Goal: Task Accomplishment & Management: Complete application form

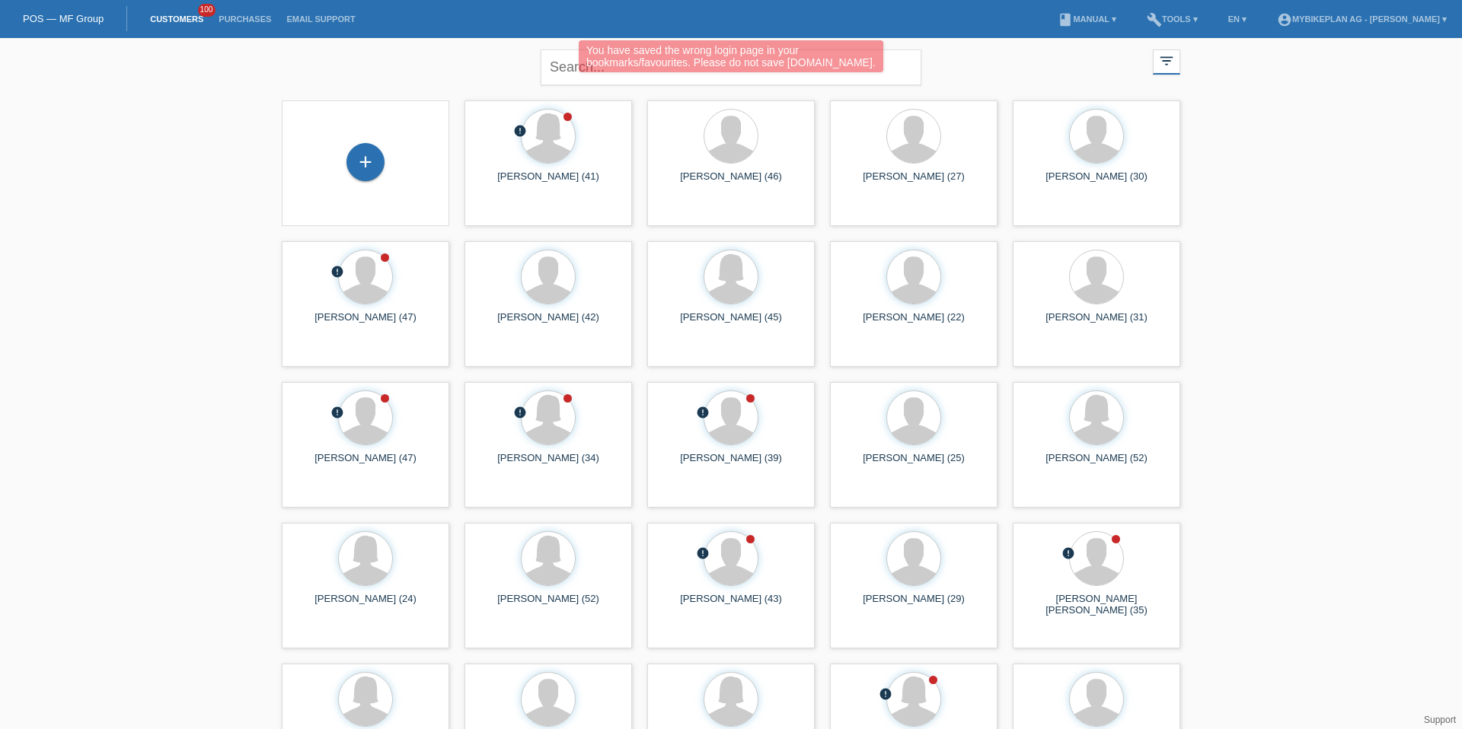
click at [579, 63] on div "You have saved the wrong login page in your bookmarks/favourites. Please do not…" at bounding box center [731, 56] width 305 height 32
click at [559, 67] on div "You have saved the wrong login page in your bookmarks/favourites. Please do not…" at bounding box center [730, 58] width 877 height 36
click at [561, 60] on div "You have saved the wrong login page in your bookmarks/favourites. Please do not…" at bounding box center [730, 58] width 877 height 36
click at [559, 77] on input "text" at bounding box center [731, 67] width 381 height 36
type input "[PERSON_NAME]"
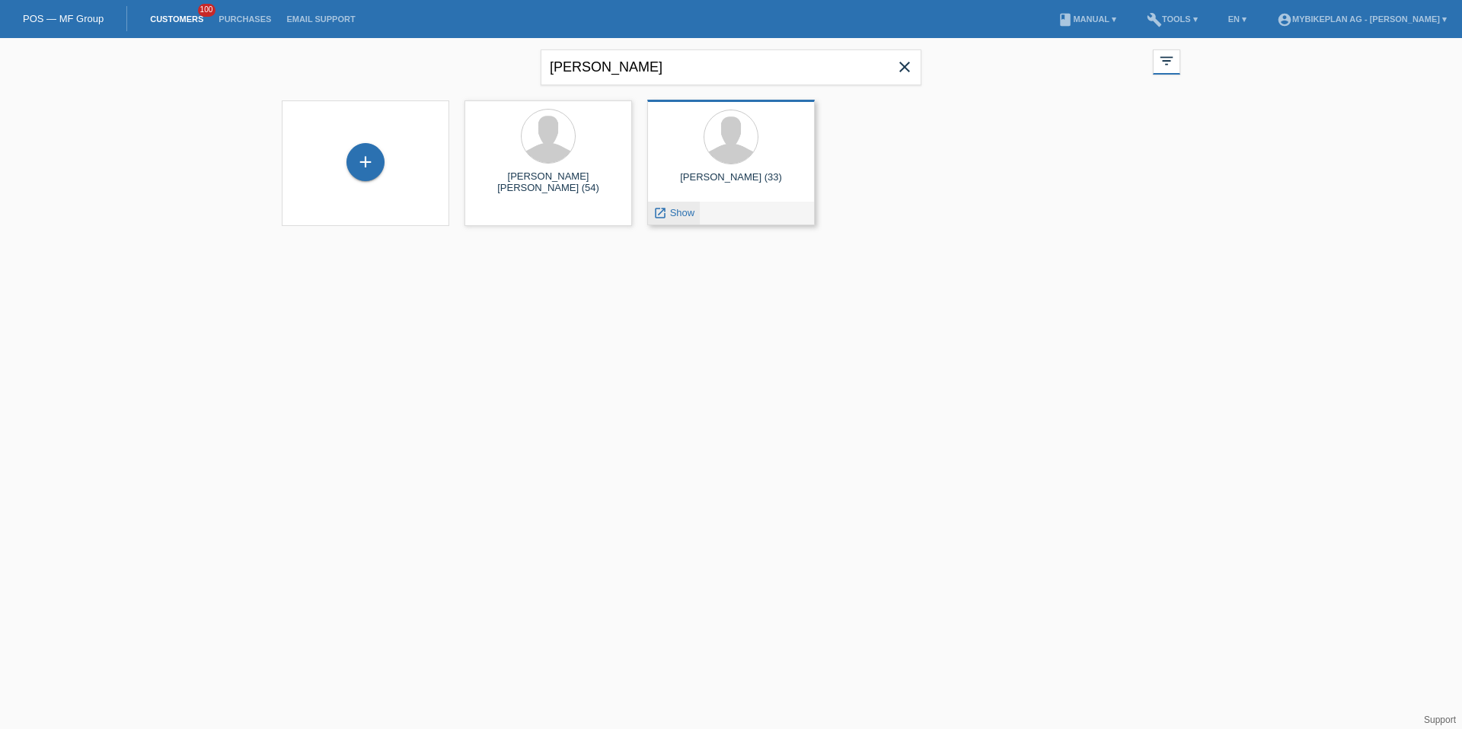
click at [667, 218] on link "launch Show" at bounding box center [673, 212] width 41 height 11
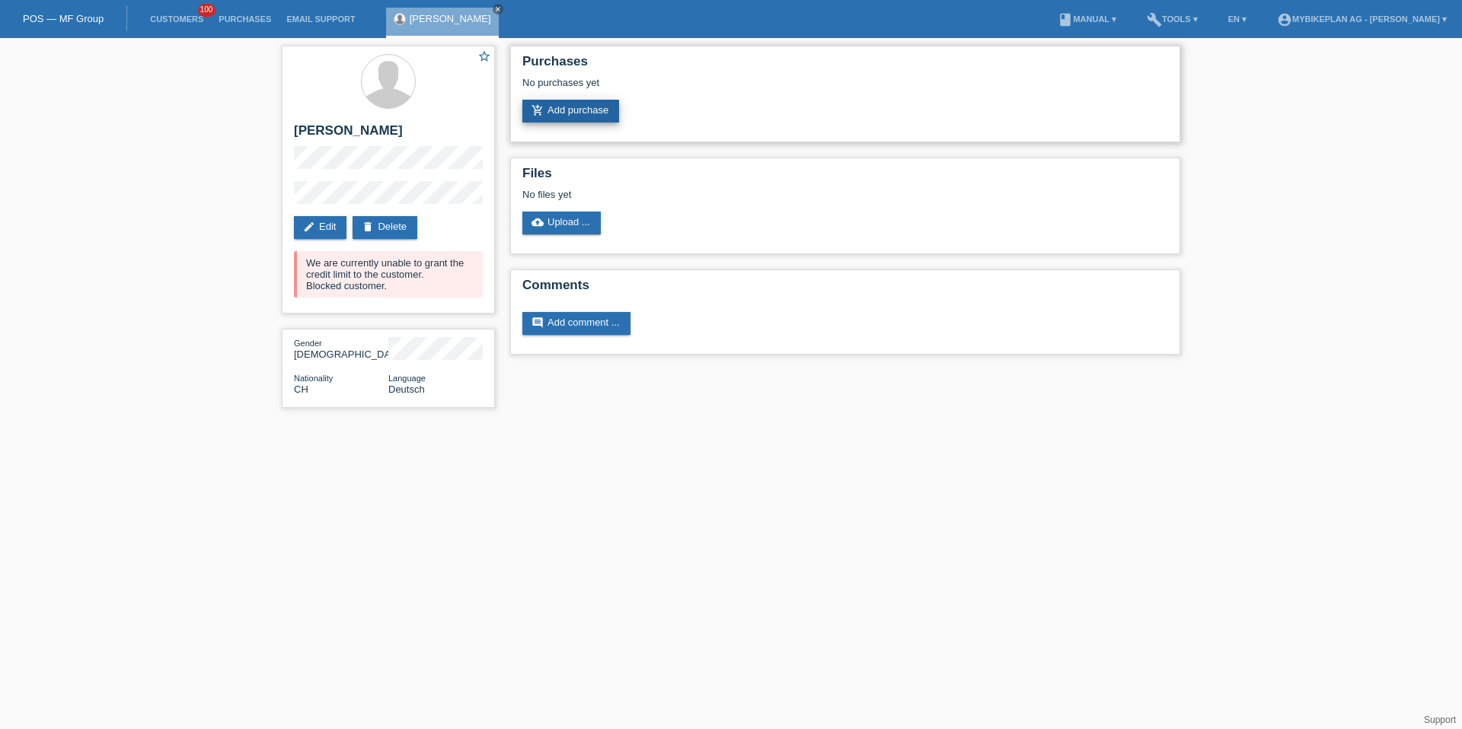
click at [585, 115] on link "add_shopping_cart Add purchase" at bounding box center [570, 111] width 97 height 23
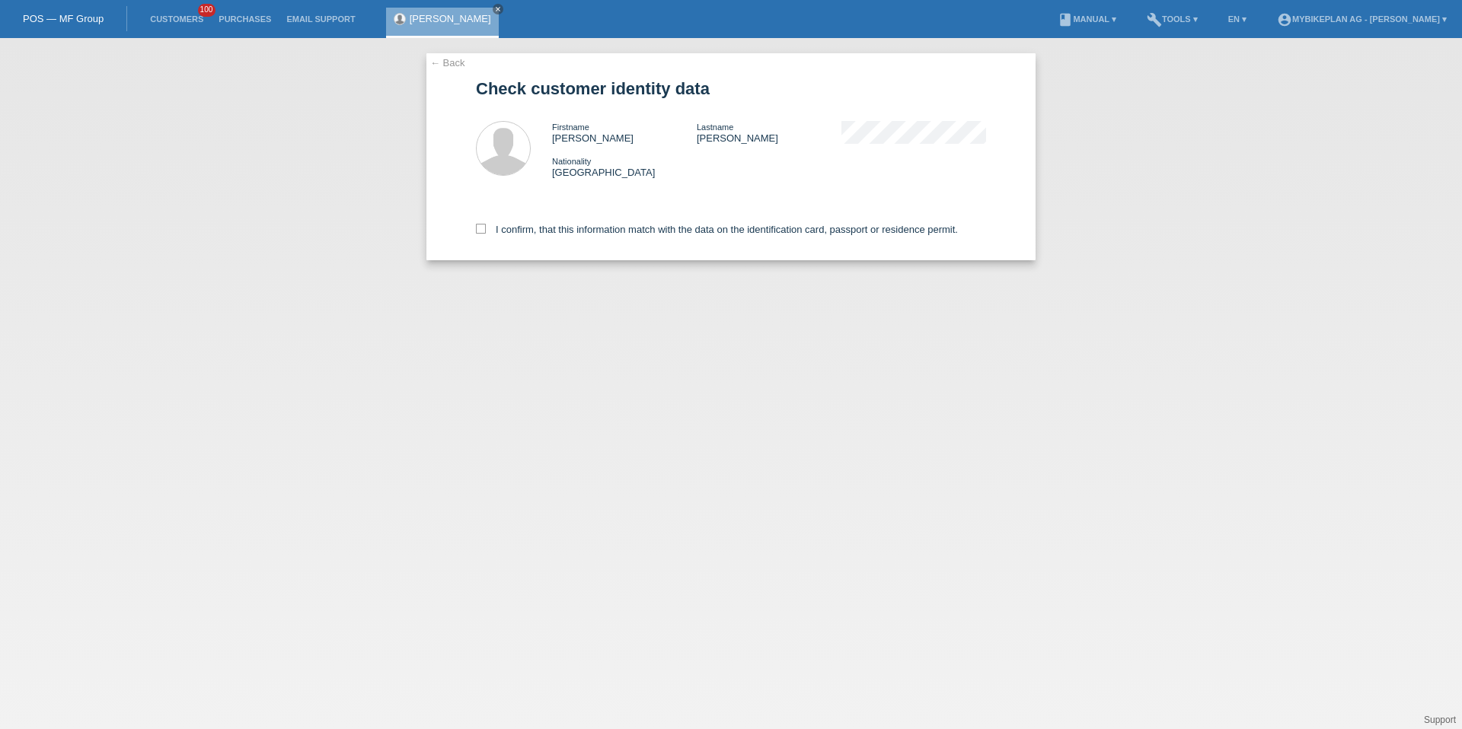
click at [495, 236] on div "I confirm, that this information match with the data on the identification card…" at bounding box center [731, 226] width 510 height 67
click at [502, 227] on label "I confirm, that this information match with the data on the identification card…" at bounding box center [717, 229] width 482 height 11
click at [486, 227] on input "I confirm, that this information match with the data on the identification card…" at bounding box center [481, 229] width 10 height 10
checkbox input "true"
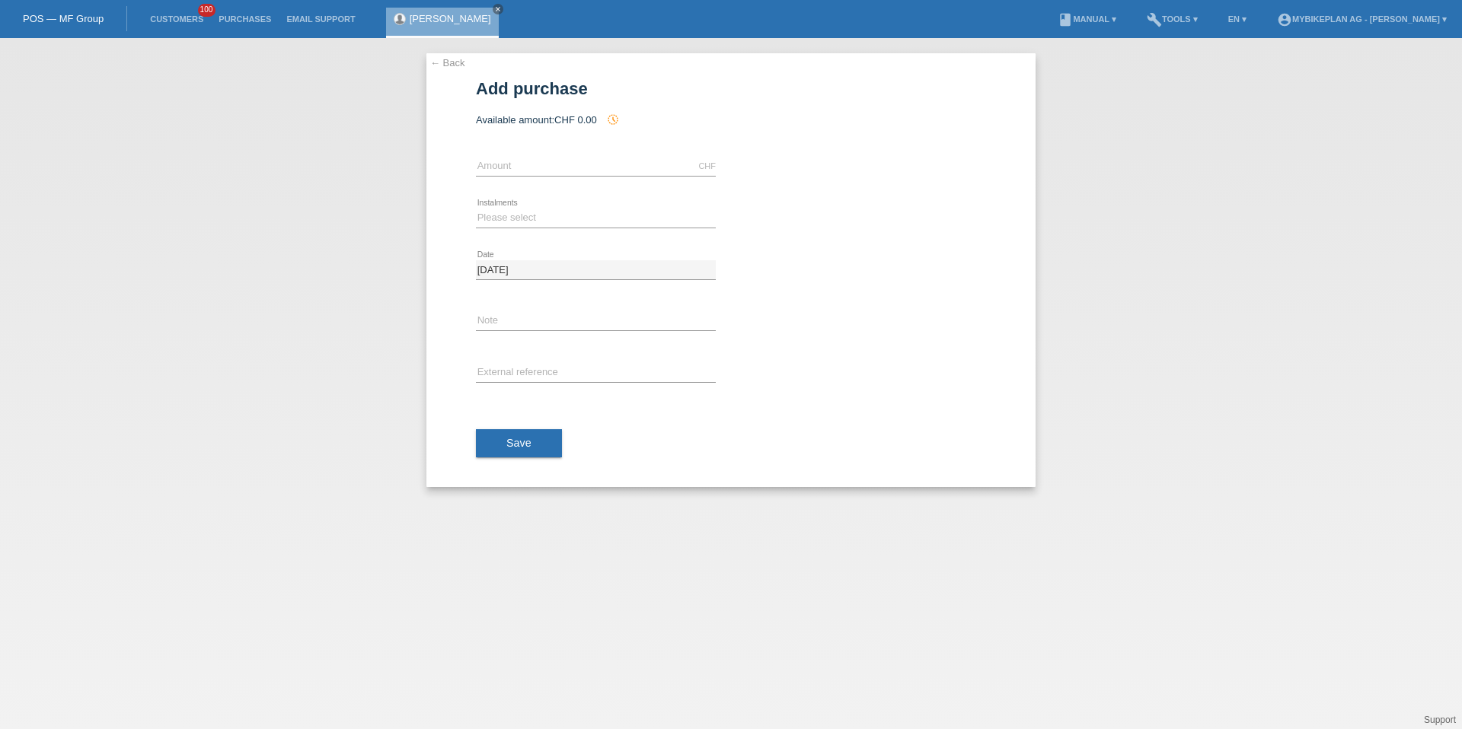
click at [537, 146] on div "CHF error Amount" at bounding box center [596, 167] width 240 height 52
click at [537, 171] on input "text" at bounding box center [596, 166] width 240 height 19
type input "2"
type input "9"
type input "2999.00"
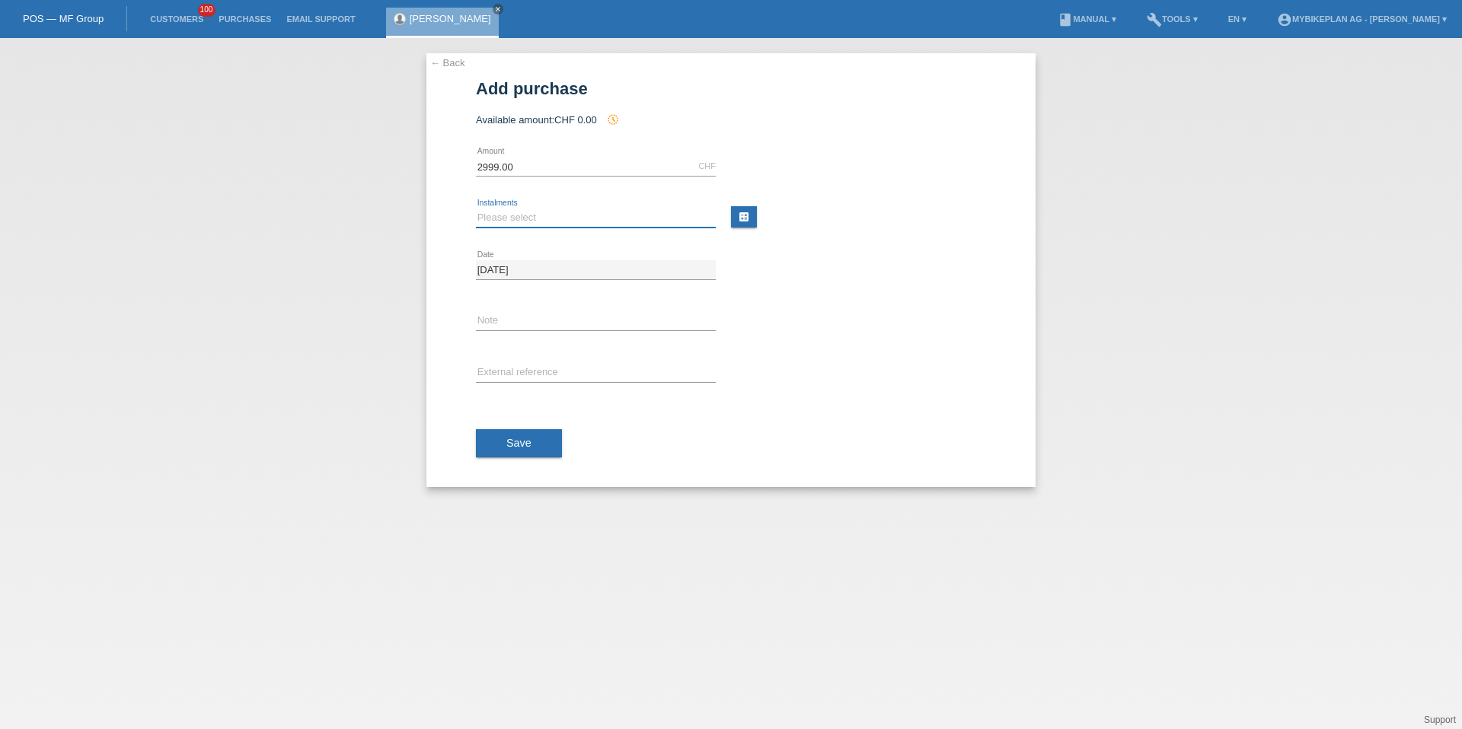
click at [518, 215] on select "Please select 6 instalments 12 instalments 18 instalments 24 instalments 36 ins…" at bounding box center [596, 218] width 240 height 18
select select "488"
click at [518, 368] on input "text" at bounding box center [596, 373] width 240 height 19
paste input "42413047830"
type input "42413047830"
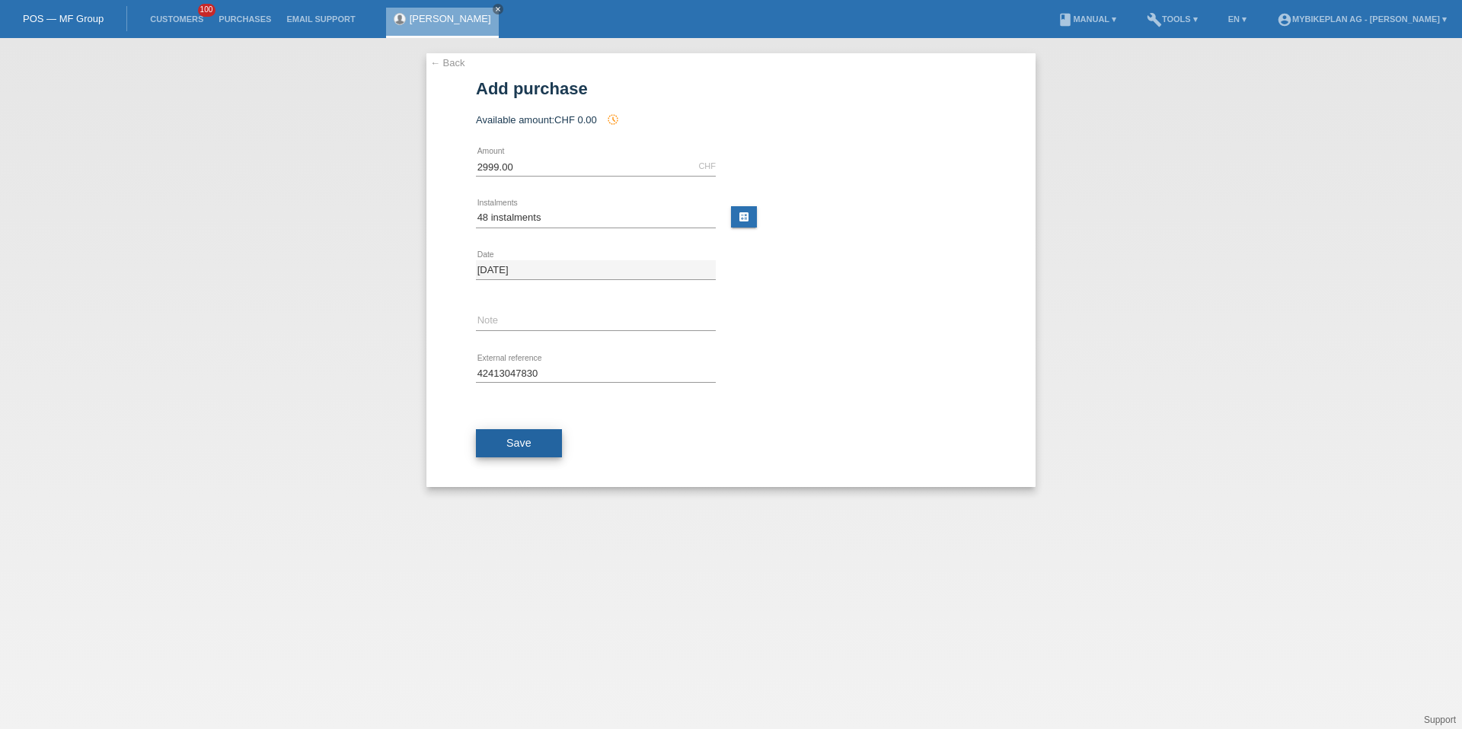
click at [511, 455] on button "Save" at bounding box center [519, 443] width 86 height 29
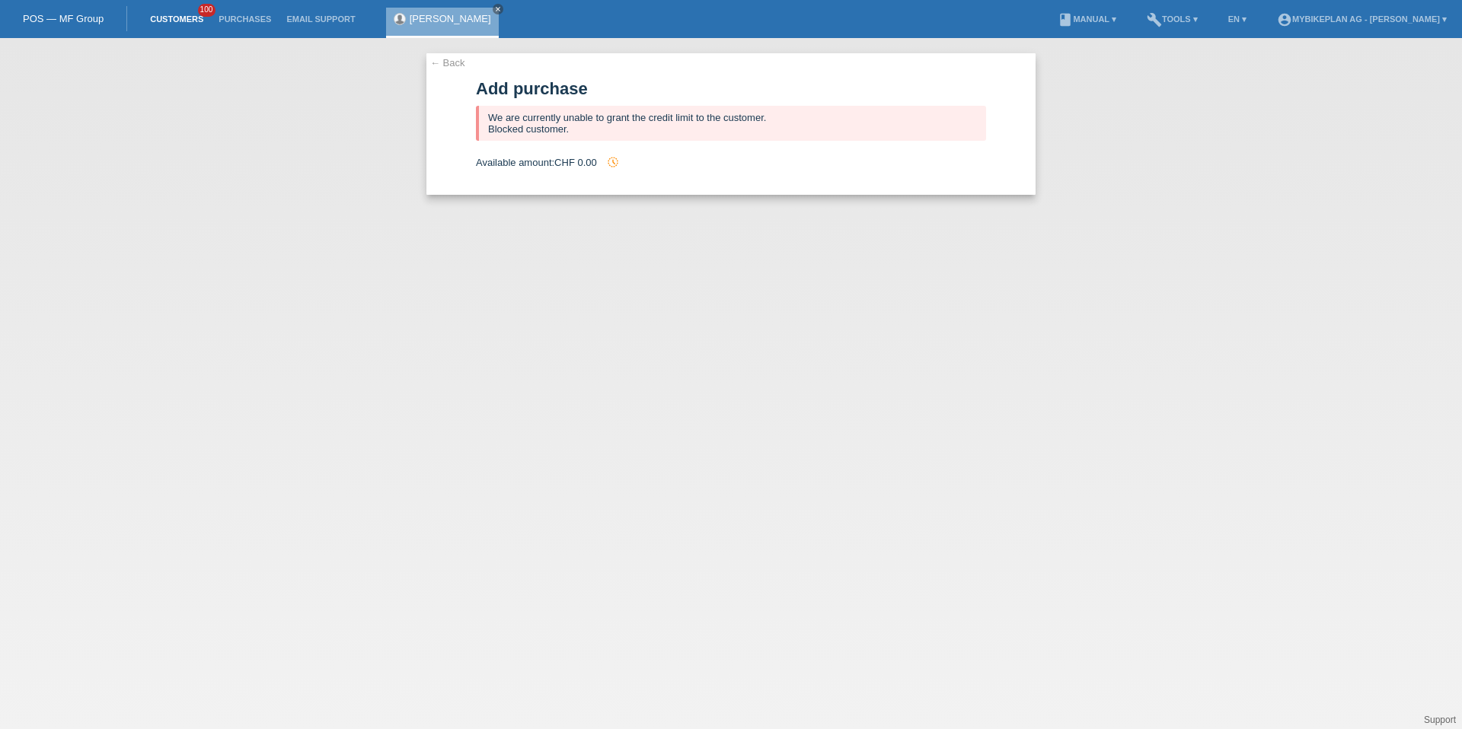
click at [182, 15] on link "Customers" at bounding box center [176, 18] width 69 height 9
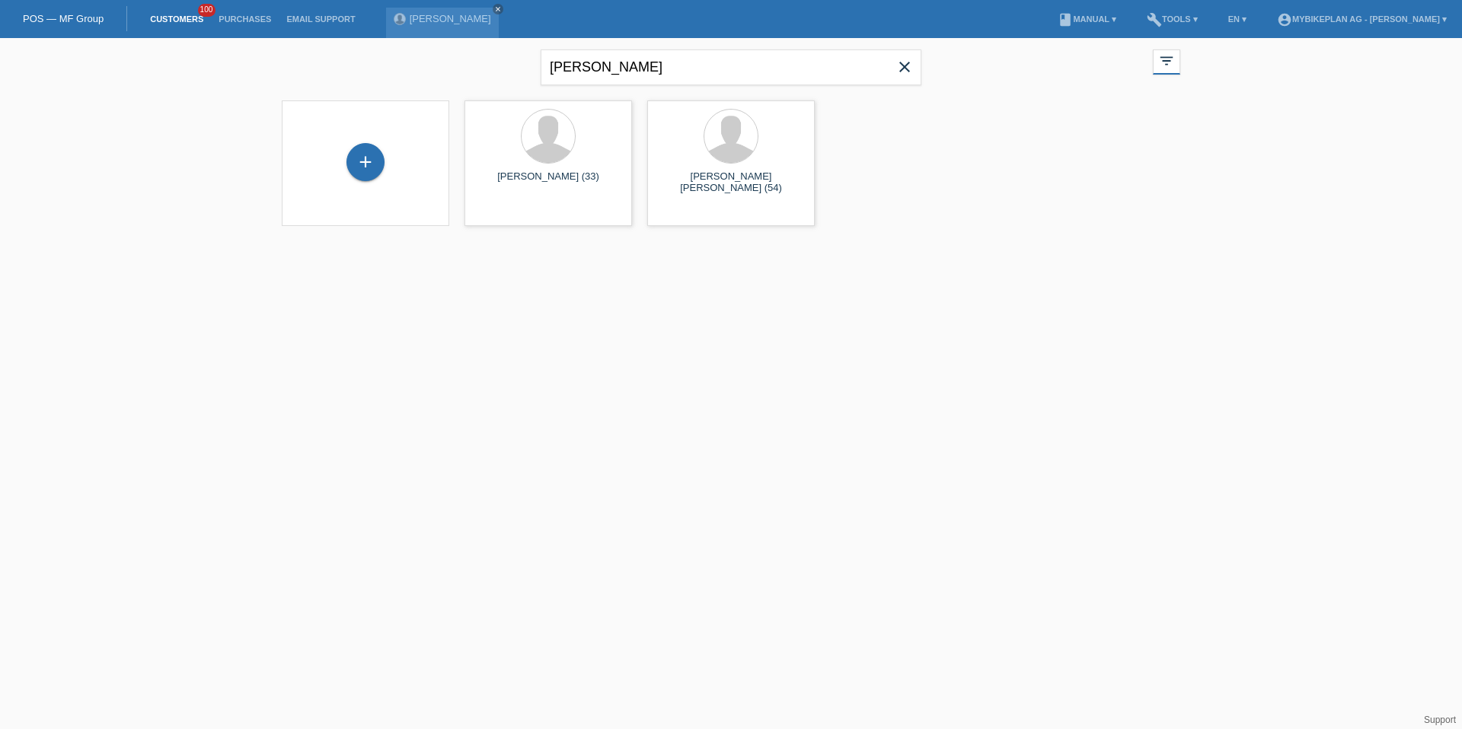
click at [901, 67] on icon "close" at bounding box center [904, 67] width 18 height 18
click at [368, 158] on div "+" at bounding box center [365, 162] width 38 height 38
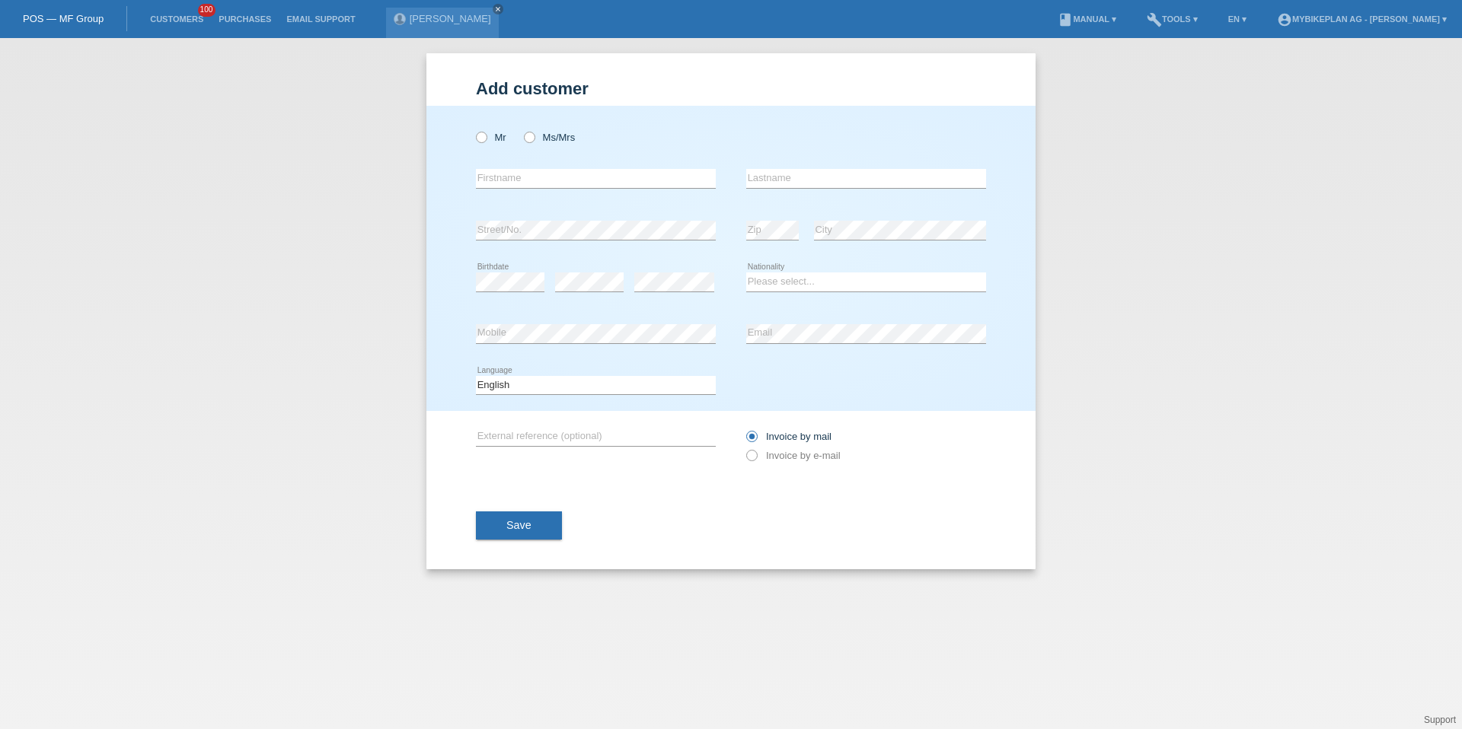
click at [474, 135] on div "Mr Ms/Mrs error Firstname Zip" at bounding box center [730, 258] width 609 height 305
click at [474, 129] on icon at bounding box center [474, 129] width 0 height 0
click at [483, 135] on input "Mr" at bounding box center [481, 137] width 10 height 10
radio input "true"
click at [484, 180] on input "text" at bounding box center [596, 178] width 240 height 19
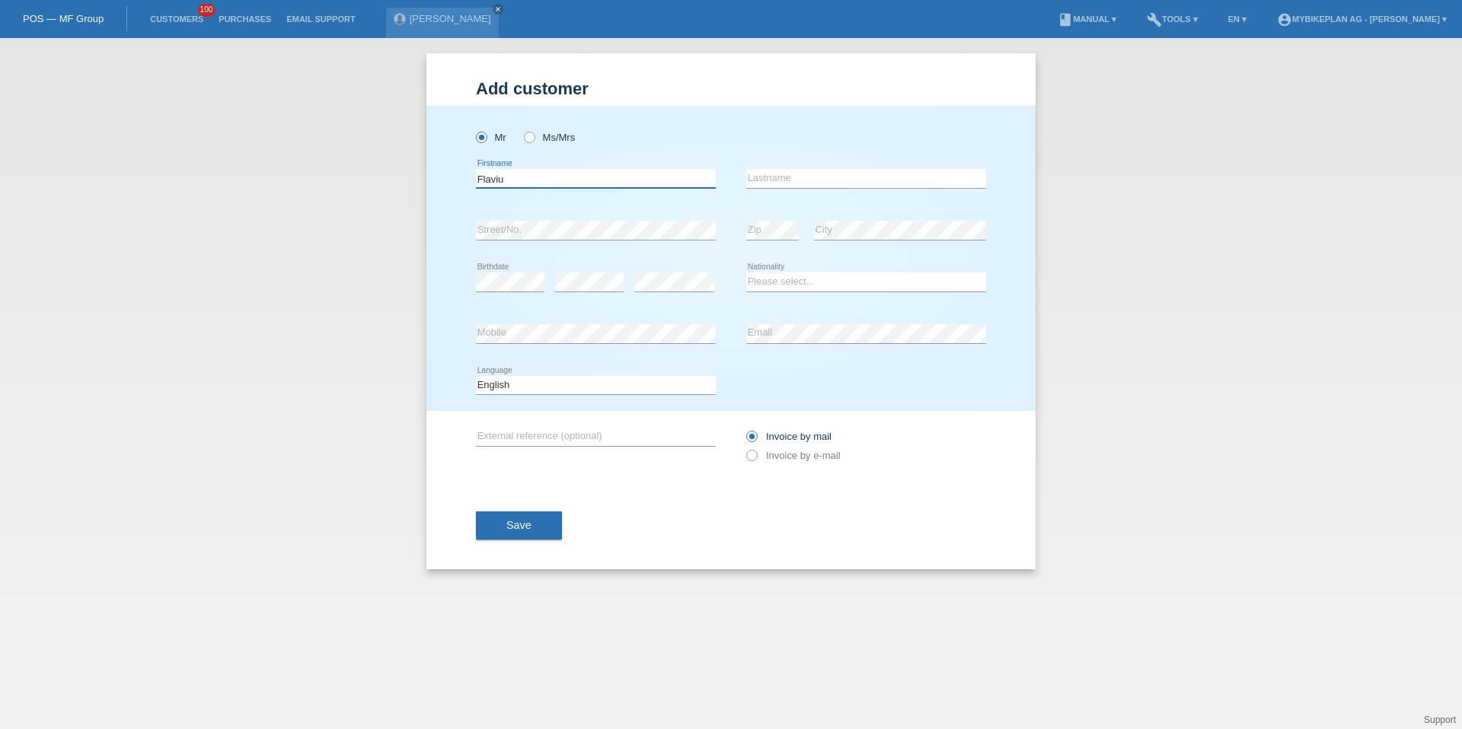
type input "Flaviu"
type input "Moldovan"
select select "RO"
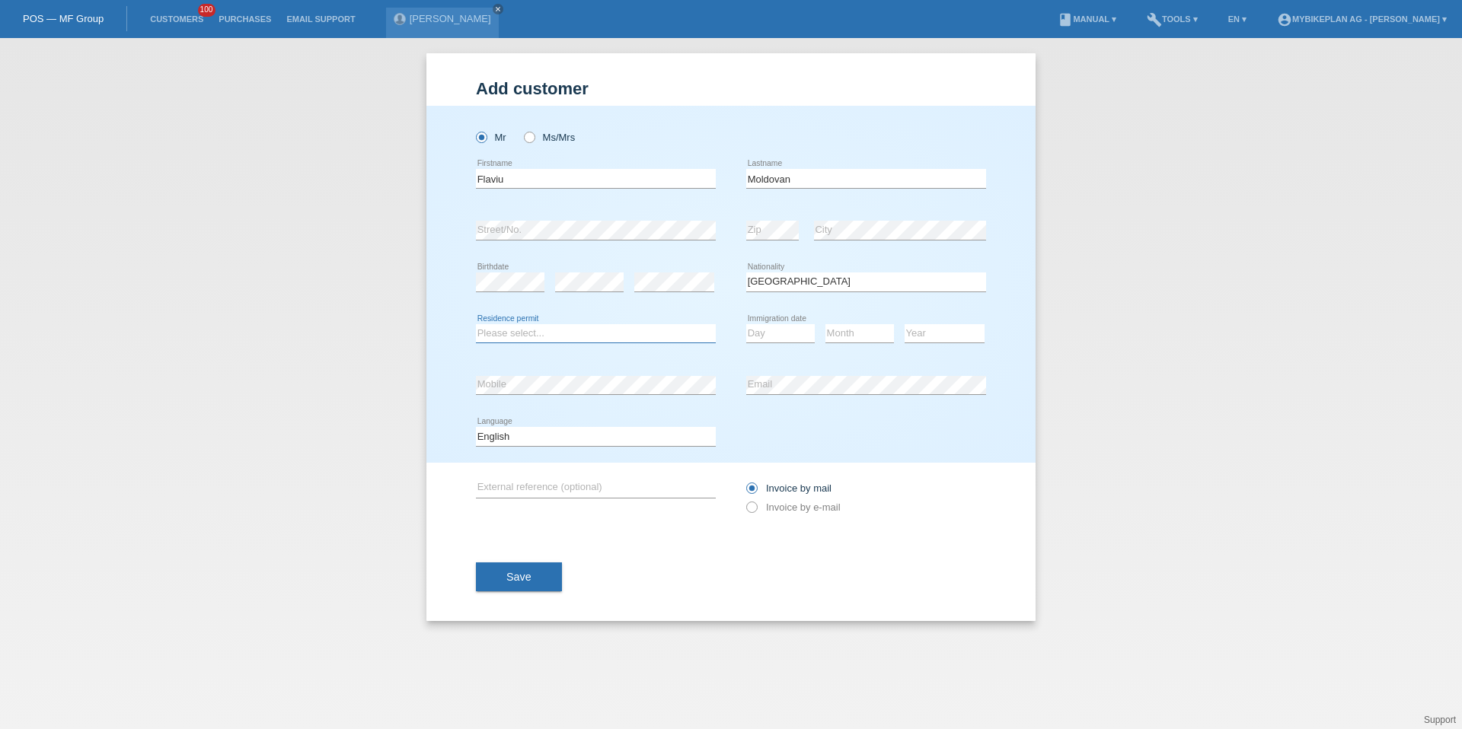
select select "B"
select select "01"
select select "08"
select select "2024"
click at [582, 433] on select "Deutsch Français Italiano English" at bounding box center [596, 436] width 240 height 18
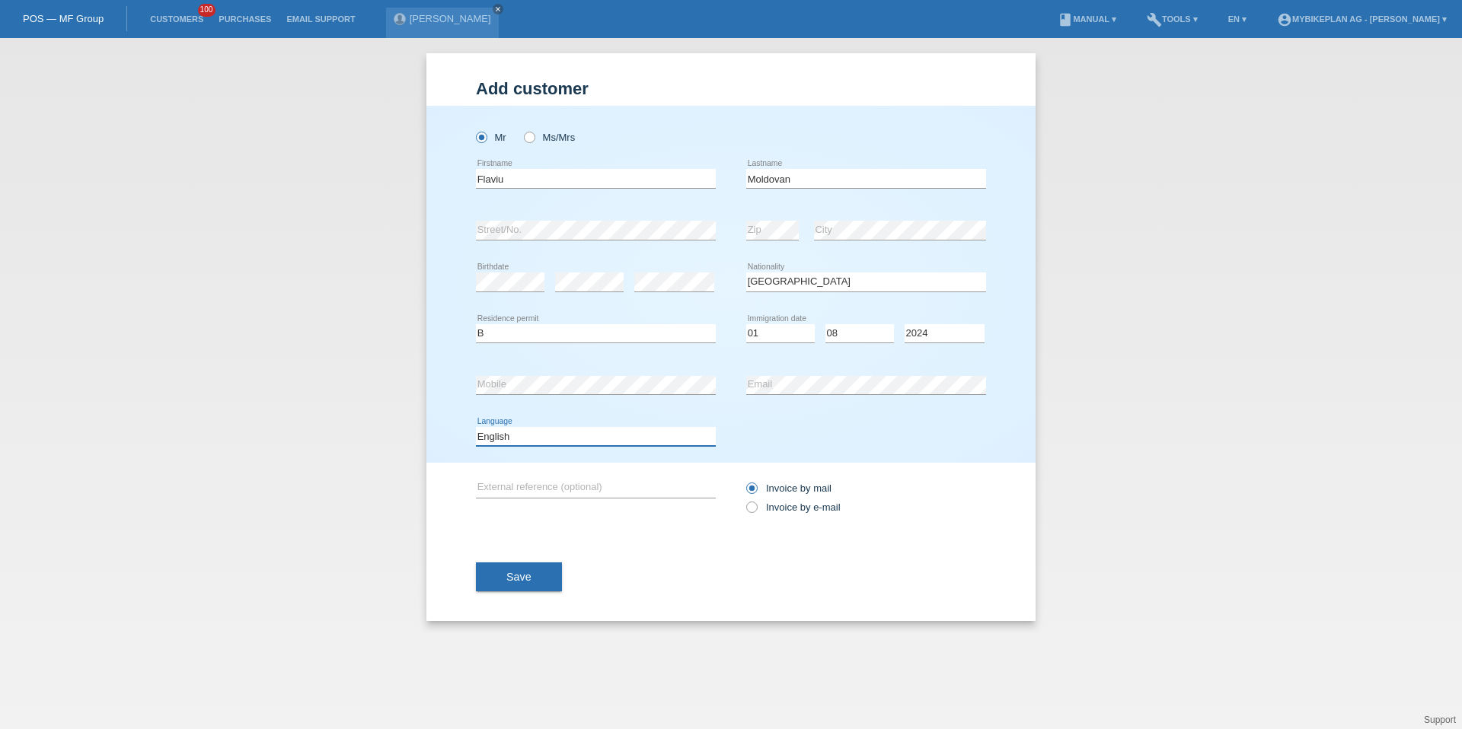
select select "de"
click at [761, 509] on label "Invoice by e-mail" at bounding box center [793, 507] width 94 height 11
click at [756, 509] on input "Invoice by e-mail" at bounding box center [751, 511] width 10 height 19
radio input "true"
click at [530, 574] on span "Save" at bounding box center [518, 577] width 25 height 12
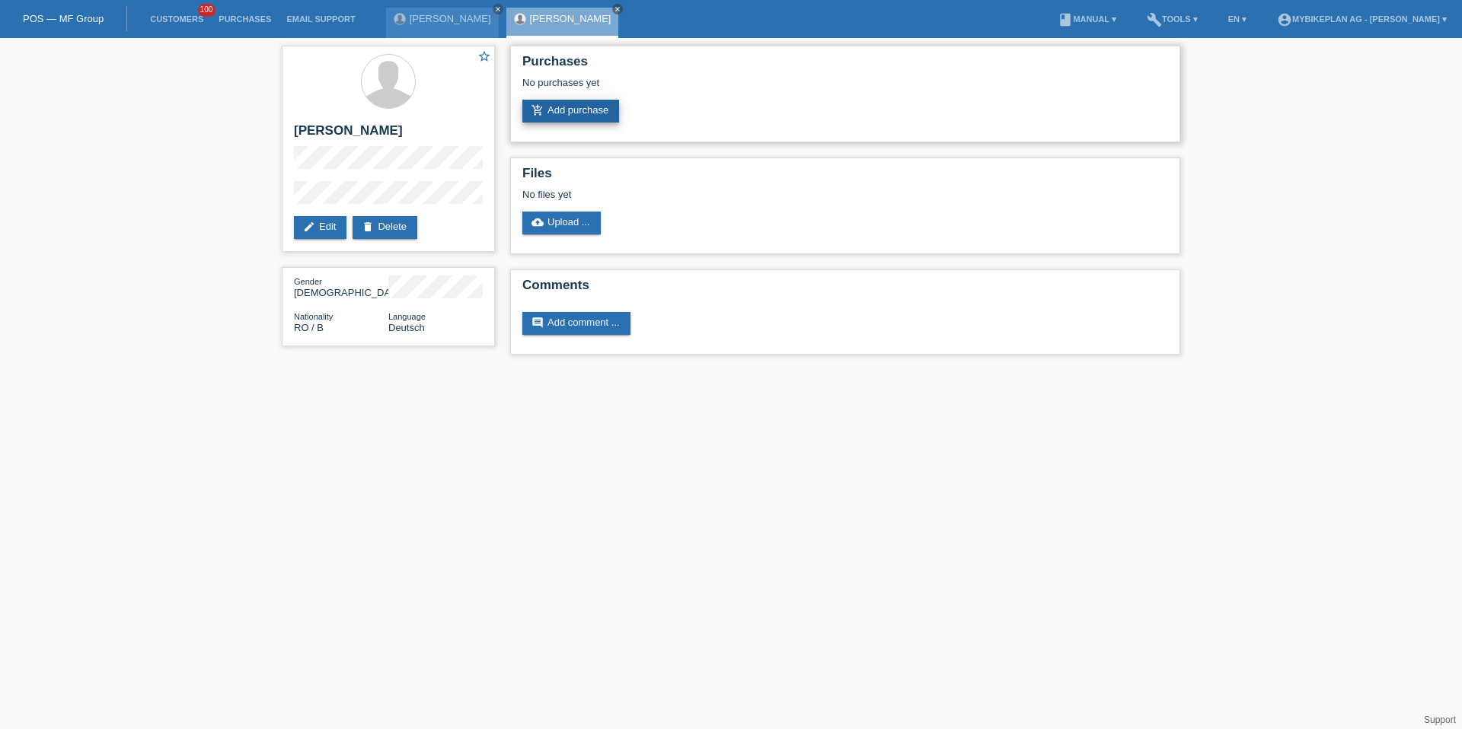
click at [581, 115] on link "add_shopping_cart Add purchase" at bounding box center [570, 111] width 97 height 23
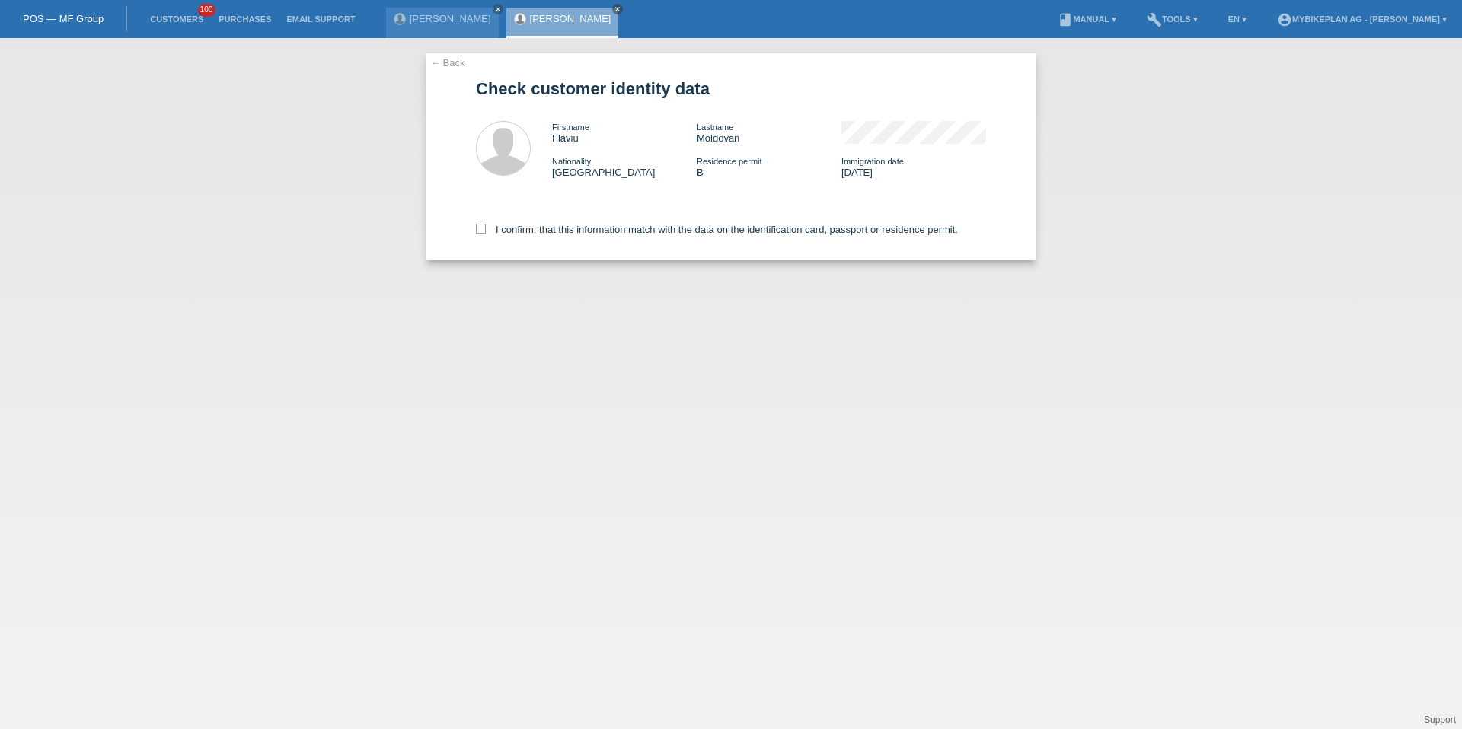
click at [601, 246] on div "I confirm, that this information match with the data on the identification card…" at bounding box center [731, 226] width 510 height 67
click at [606, 228] on label "I confirm, that this information match with the data on the identification card…" at bounding box center [717, 229] width 482 height 11
click at [486, 228] on input "I confirm, that this information match with the data on the identification card…" at bounding box center [481, 229] width 10 height 10
checkbox input "true"
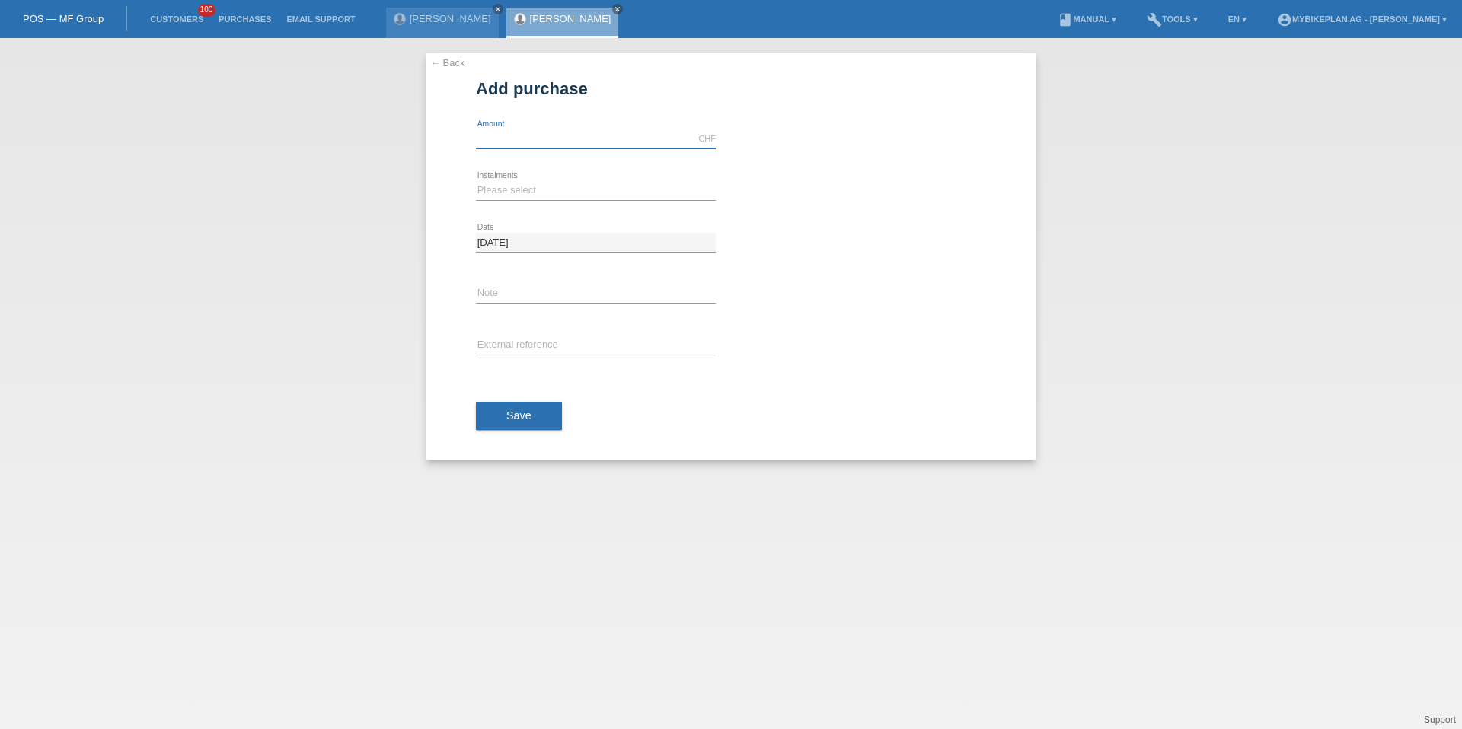
click at [486, 145] on input "text" at bounding box center [596, 138] width 240 height 19
type input "4999.00"
click at [522, 183] on select "Please select 6 instalments 12 instalments 18 instalments 24 instalments 36 ins…" at bounding box center [596, 190] width 240 height 18
click at [496, 196] on select "Please select 6 instalments 12 instalments 18 instalments 24 instalments 36 ins…" at bounding box center [596, 190] width 240 height 18
select select "488"
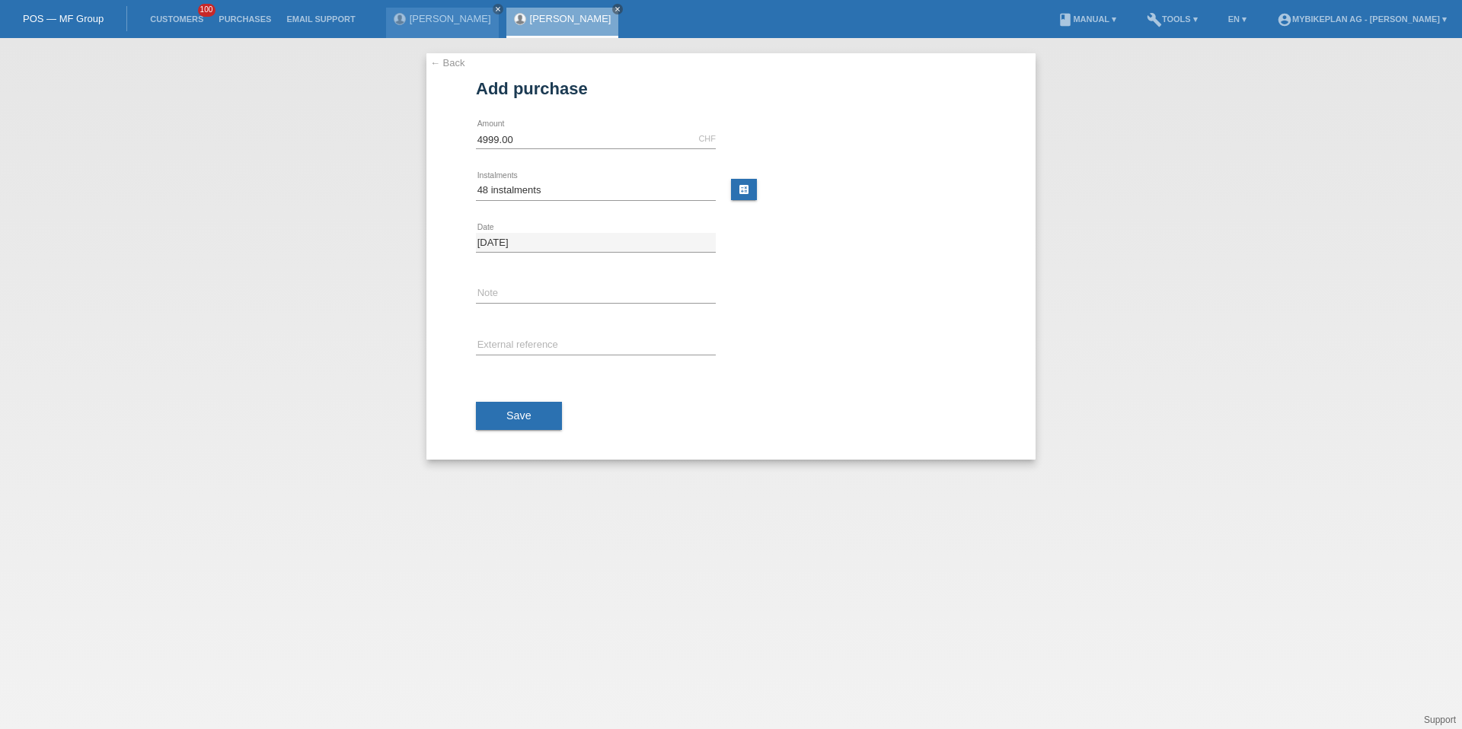
click at [503, 367] on div "error External reference" at bounding box center [596, 347] width 240 height 52
click at [503, 342] on input "text" at bounding box center [596, 346] width 240 height 19
paste input "42412685858"
type input "42412685858"
click at [503, 413] on button "Save" at bounding box center [519, 416] width 86 height 29
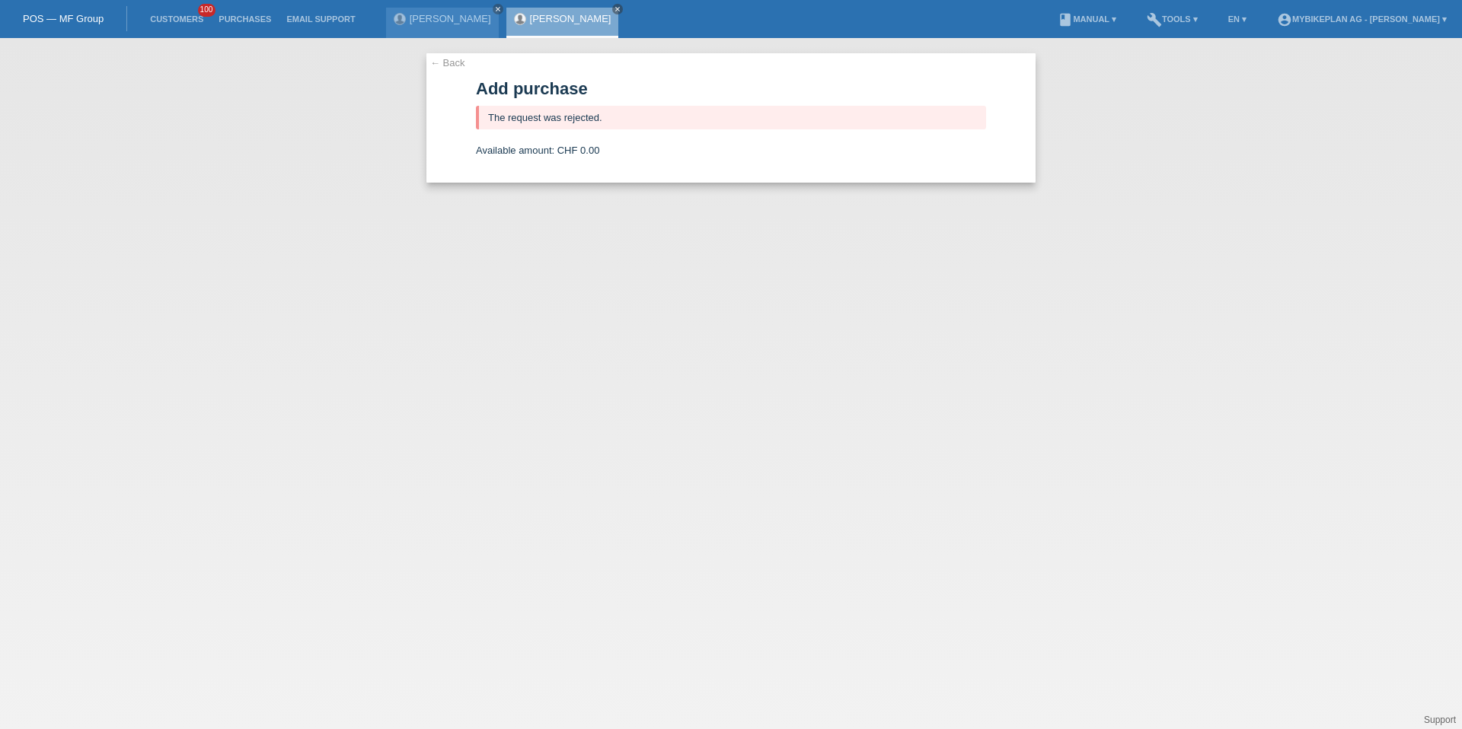
click at [211, 24] on li "Purchases" at bounding box center [245, 19] width 68 height 39
click at [189, 22] on link "Customers" at bounding box center [176, 18] width 69 height 9
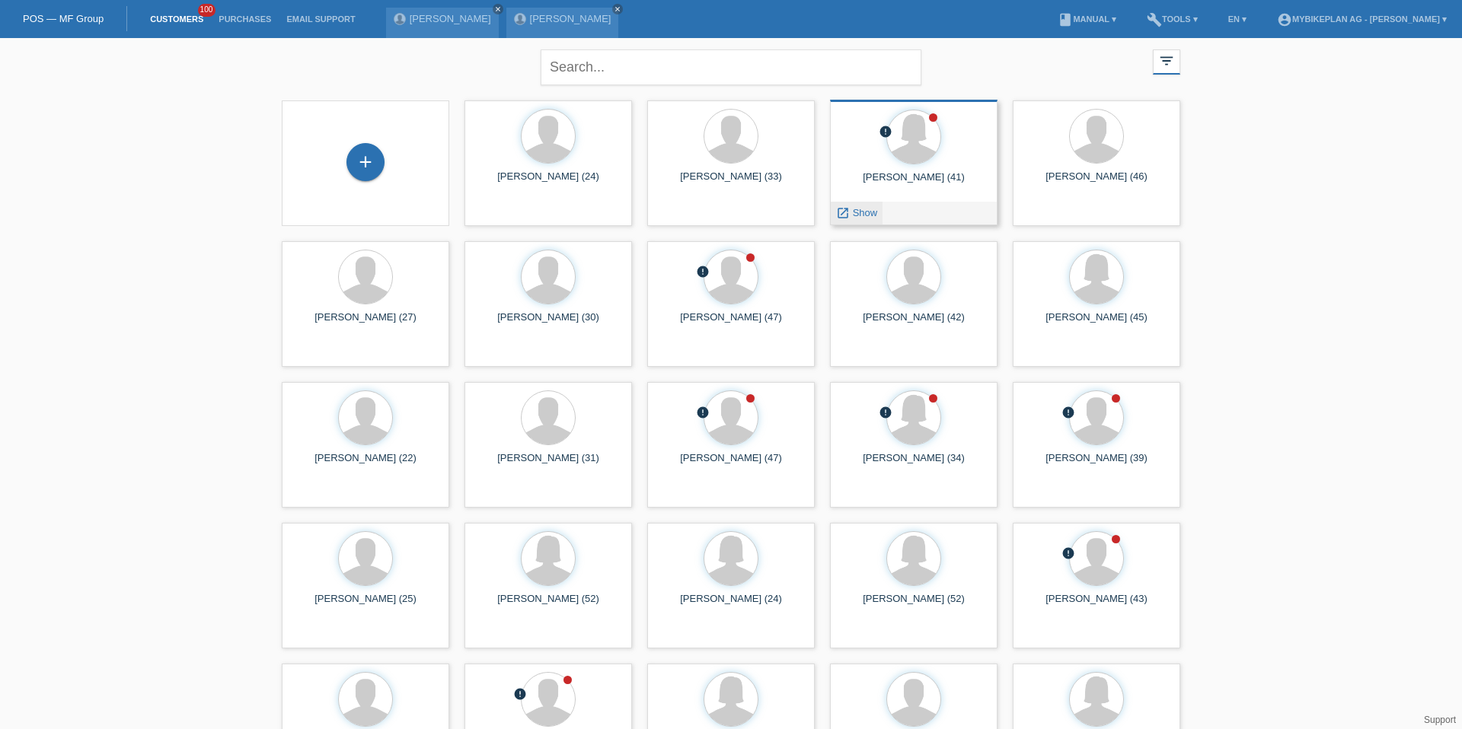
click at [861, 211] on span "Show" at bounding box center [865, 212] width 25 height 11
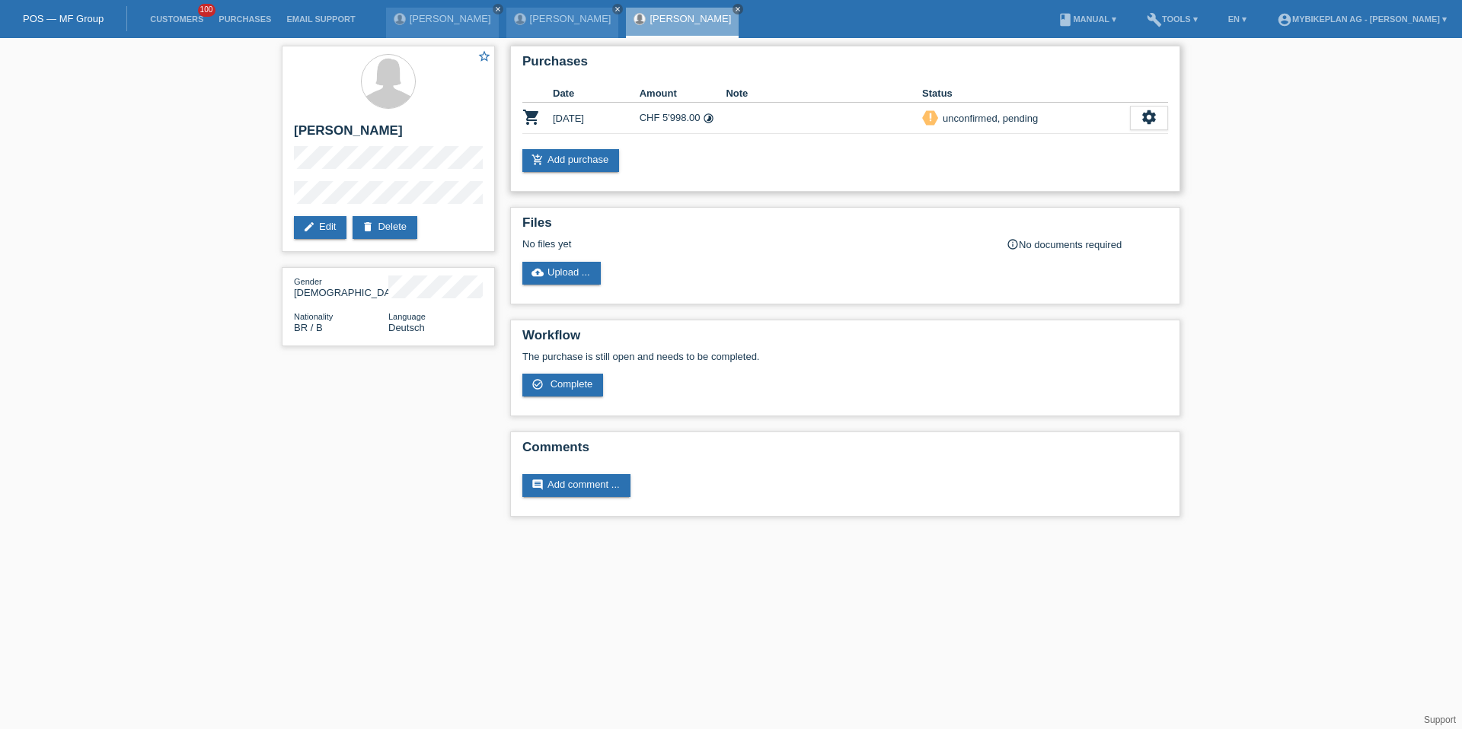
click at [1154, 131] on td "settings fullscreen Show description Download terms get_app check_circle_outlin…" at bounding box center [1149, 118] width 38 height 31
click at [1153, 126] on div "settings" at bounding box center [1149, 118] width 38 height 24
click at [997, 151] on div "fullscreen Show" at bounding box center [1050, 143] width 230 height 23
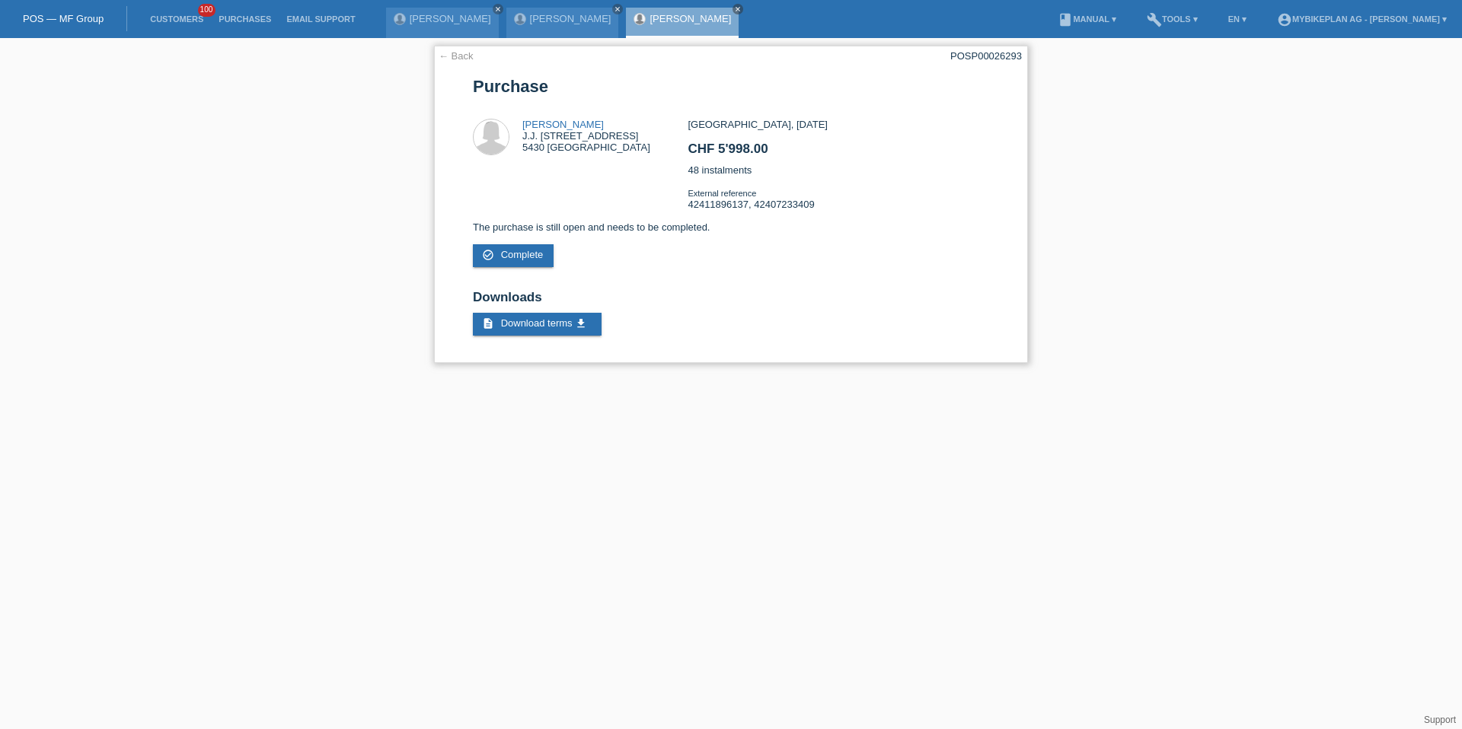
click at [959, 57] on div "POSP00026293" at bounding box center [986, 55] width 72 height 11
copy div "POSP00026293"
click at [185, 18] on link "Customers" at bounding box center [176, 18] width 69 height 9
click at [183, 19] on link "Customers" at bounding box center [176, 18] width 69 height 9
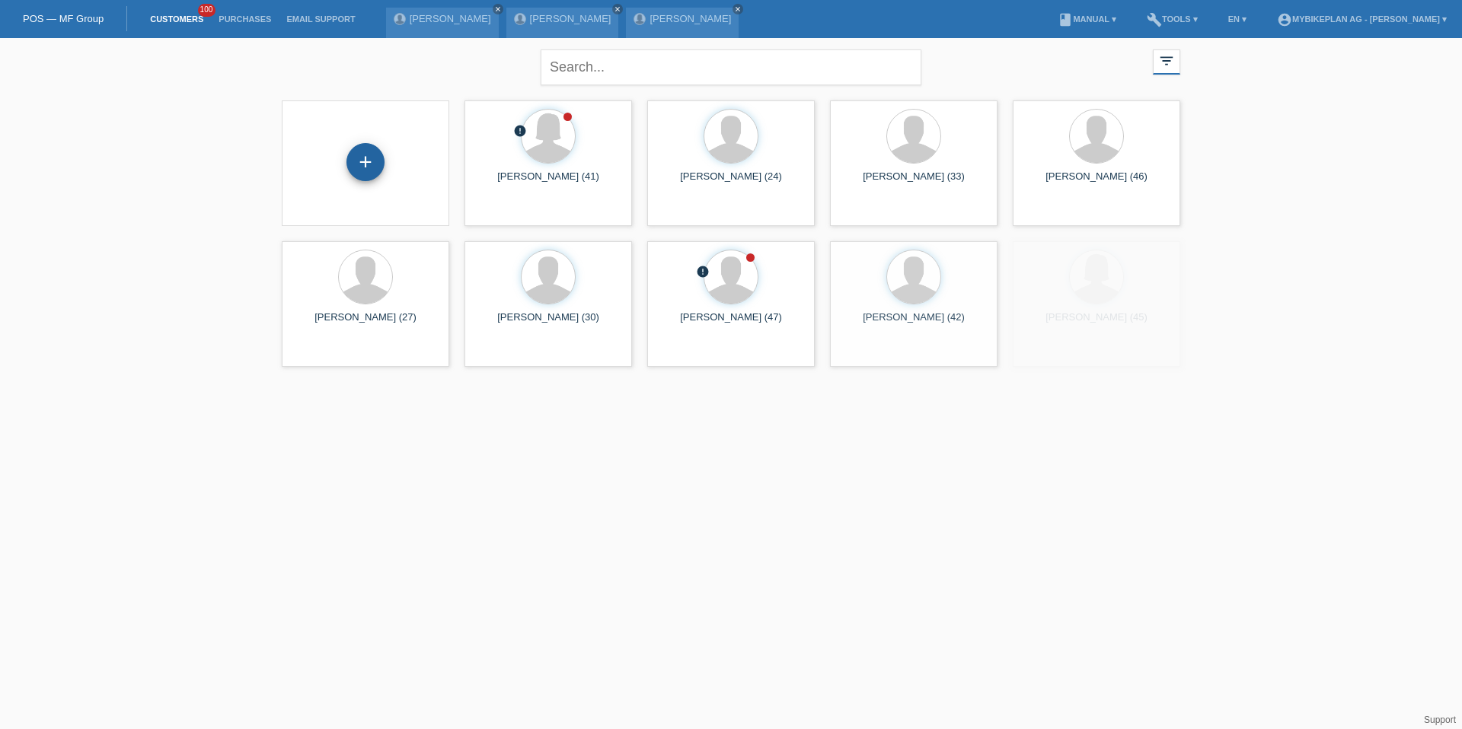
click at [365, 164] on div "+" at bounding box center [365, 162] width 38 height 38
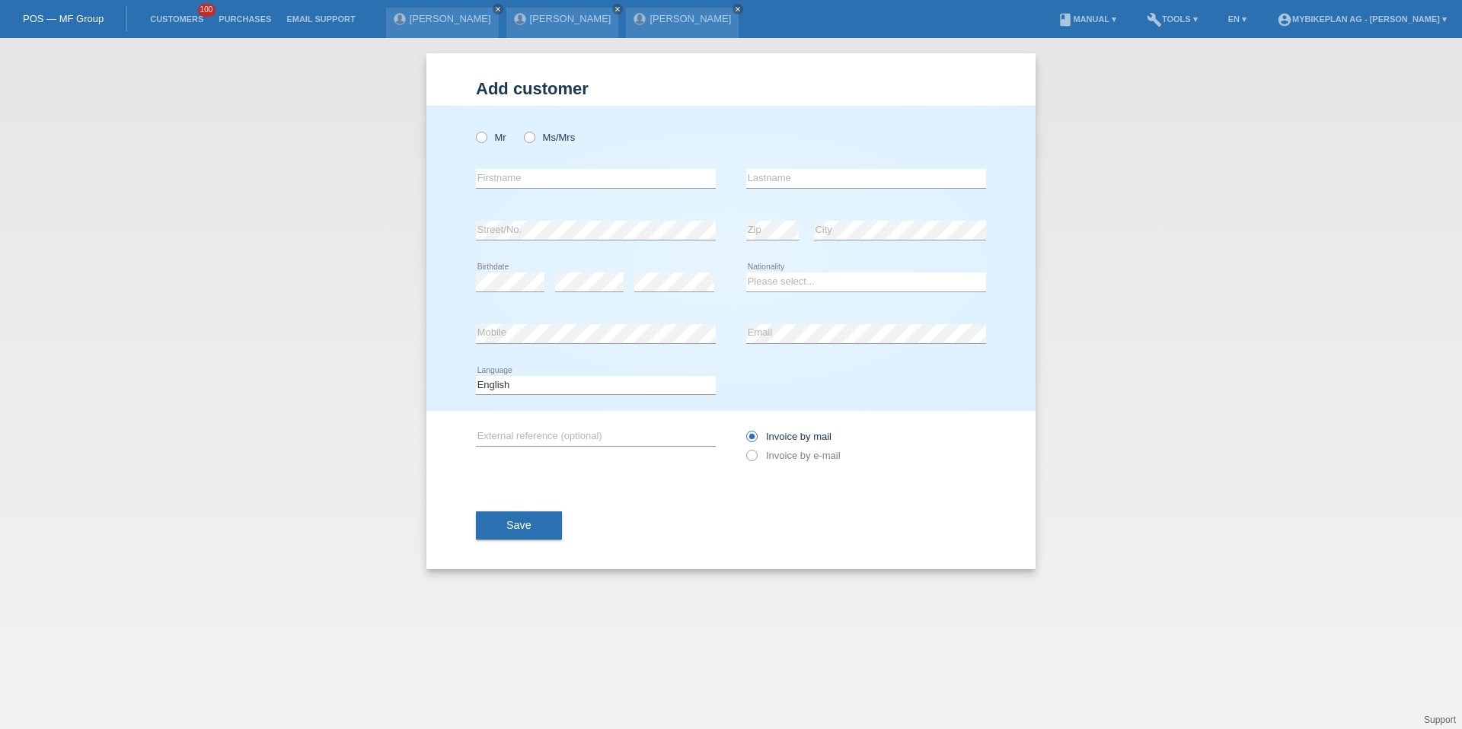
click at [508, 151] on div "Mr Ms/Mrs" at bounding box center [596, 137] width 240 height 31
click at [508, 136] on div "Mr Ms/Mrs" at bounding box center [596, 137] width 240 height 31
click at [496, 137] on label "Mr" at bounding box center [491, 137] width 30 height 11
click at [486, 137] on input "Mr" at bounding box center [481, 137] width 10 height 10
radio input "true"
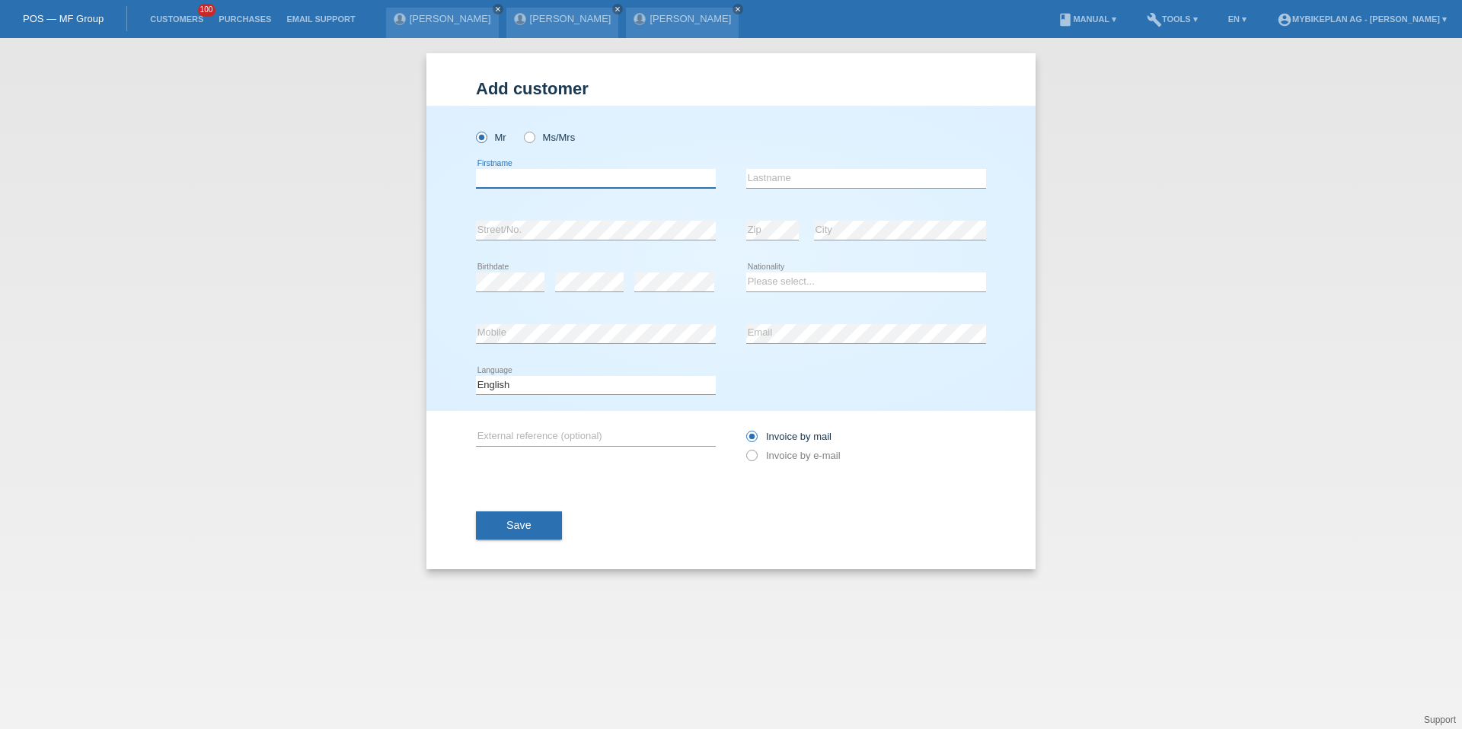
click at [511, 180] on input "text" at bounding box center [596, 178] width 240 height 19
click at [535, 127] on div "Mr Ms/Mrs" at bounding box center [596, 137] width 240 height 31
click at [535, 134] on label "Ms/Mrs" at bounding box center [549, 137] width 51 height 11
click at [534, 134] on input "Ms/Mrs" at bounding box center [529, 137] width 10 height 10
radio input "true"
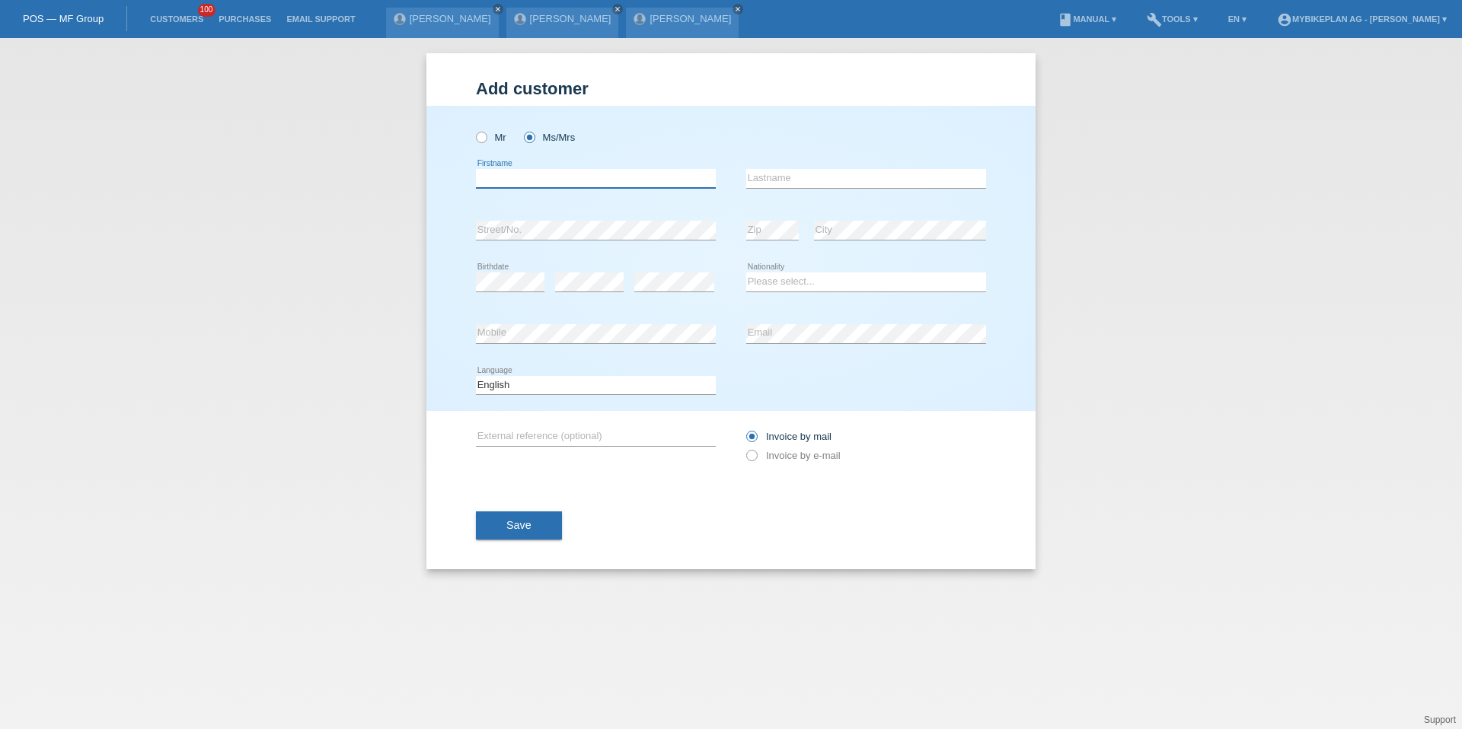
click at [534, 181] on input "text" at bounding box center [596, 178] width 240 height 19
type input "[PERSON_NAME]"
select select "CH"
click at [531, 386] on select "Deutsch Français Italiano English" at bounding box center [596, 385] width 240 height 18
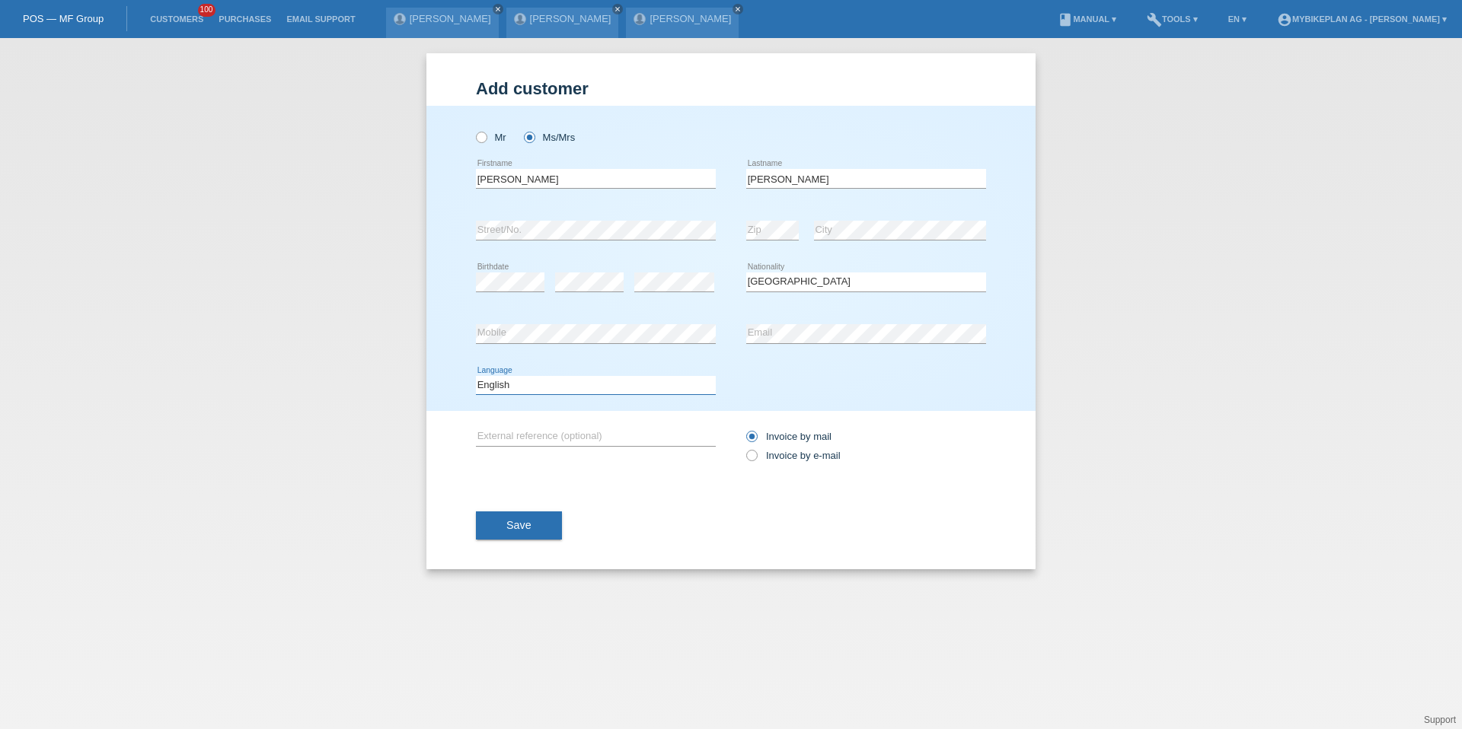
select select "de"
click at [777, 450] on label "Invoice by e-mail" at bounding box center [793, 455] width 94 height 11
click at [756, 450] on input "Invoice by e-mail" at bounding box center [751, 459] width 10 height 19
radio input "true"
click at [549, 515] on button "Save" at bounding box center [519, 526] width 86 height 29
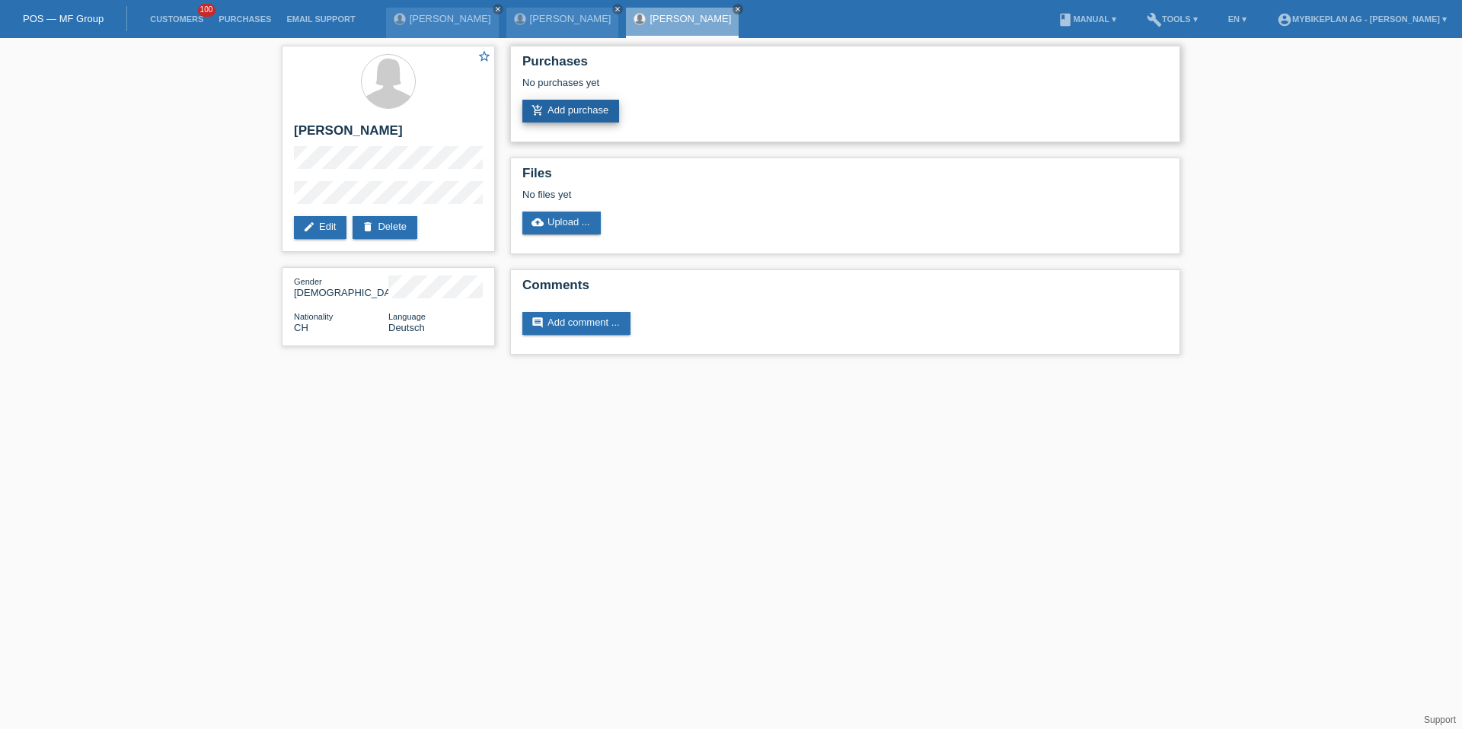
click at [563, 114] on link "add_shopping_cart Add purchase" at bounding box center [570, 111] width 97 height 23
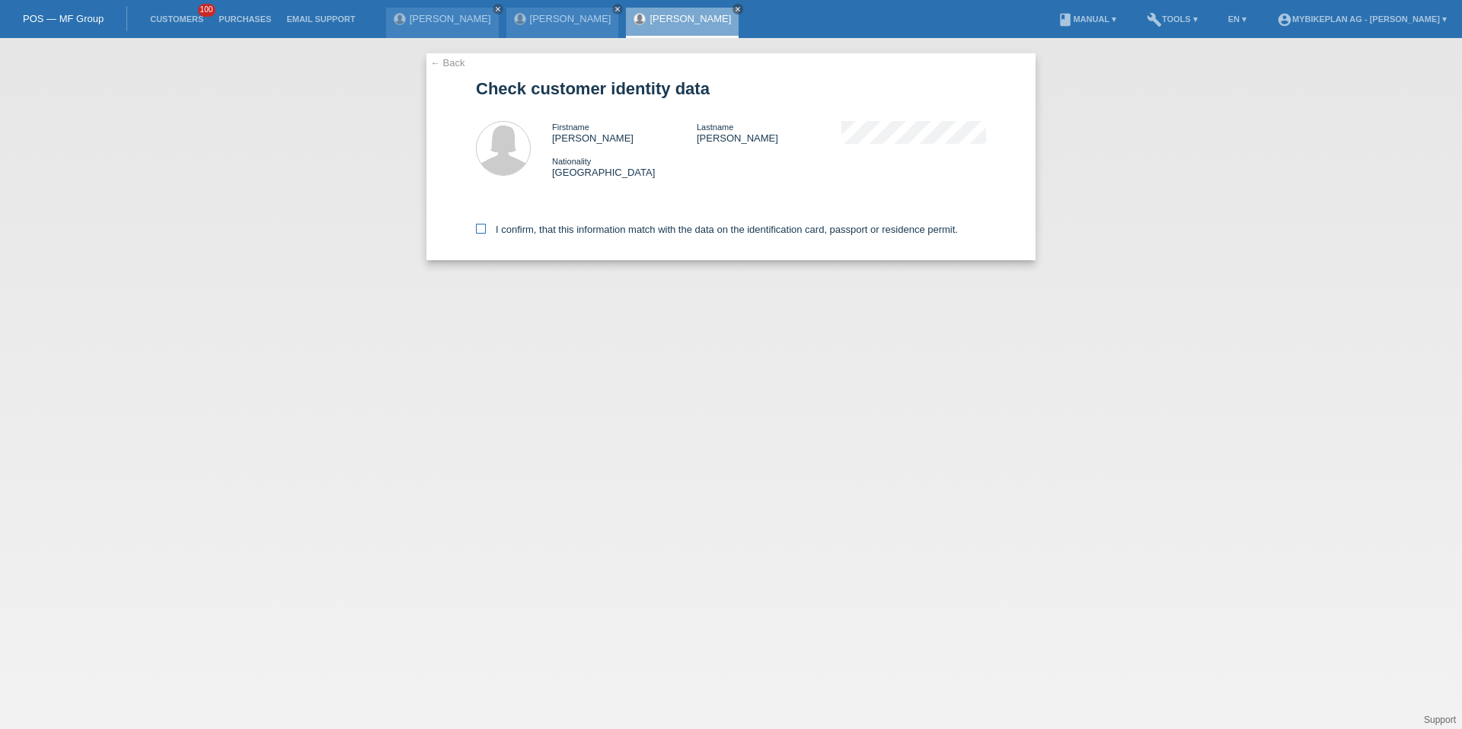
click at [601, 235] on label "I confirm, that this information match with the data on the identification card…" at bounding box center [717, 229] width 482 height 11
click at [486, 234] on input "I confirm, that this information match with the data on the identification card…" at bounding box center [481, 229] width 10 height 10
checkbox input "true"
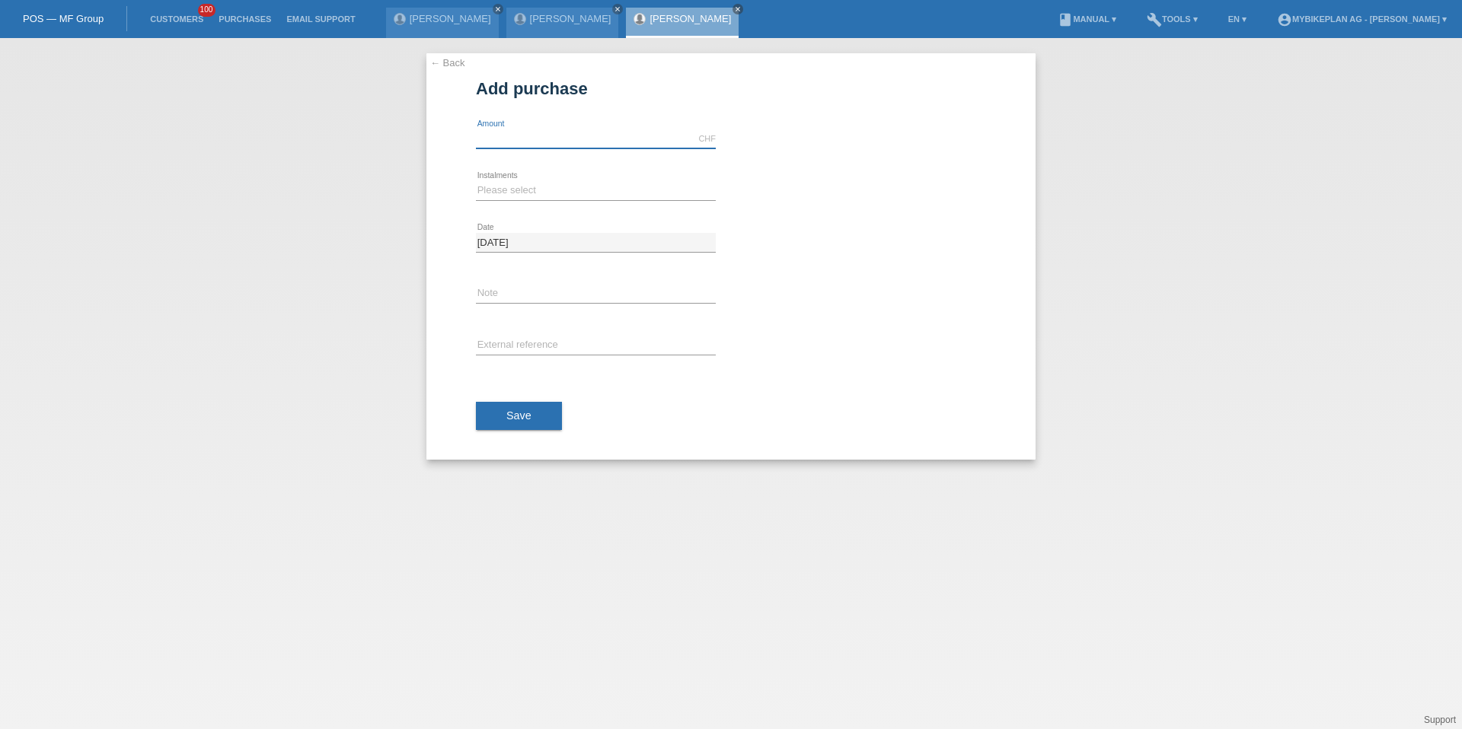
click at [576, 145] on input "text" at bounding box center [596, 138] width 240 height 19
type input "15000.00"
click at [493, 190] on select "Please select 6 instalments 12 instalments 18 instalments 24 instalments 36 ins…" at bounding box center [596, 190] width 240 height 18
select select "488"
click at [500, 403] on button "Save" at bounding box center [519, 416] width 86 height 29
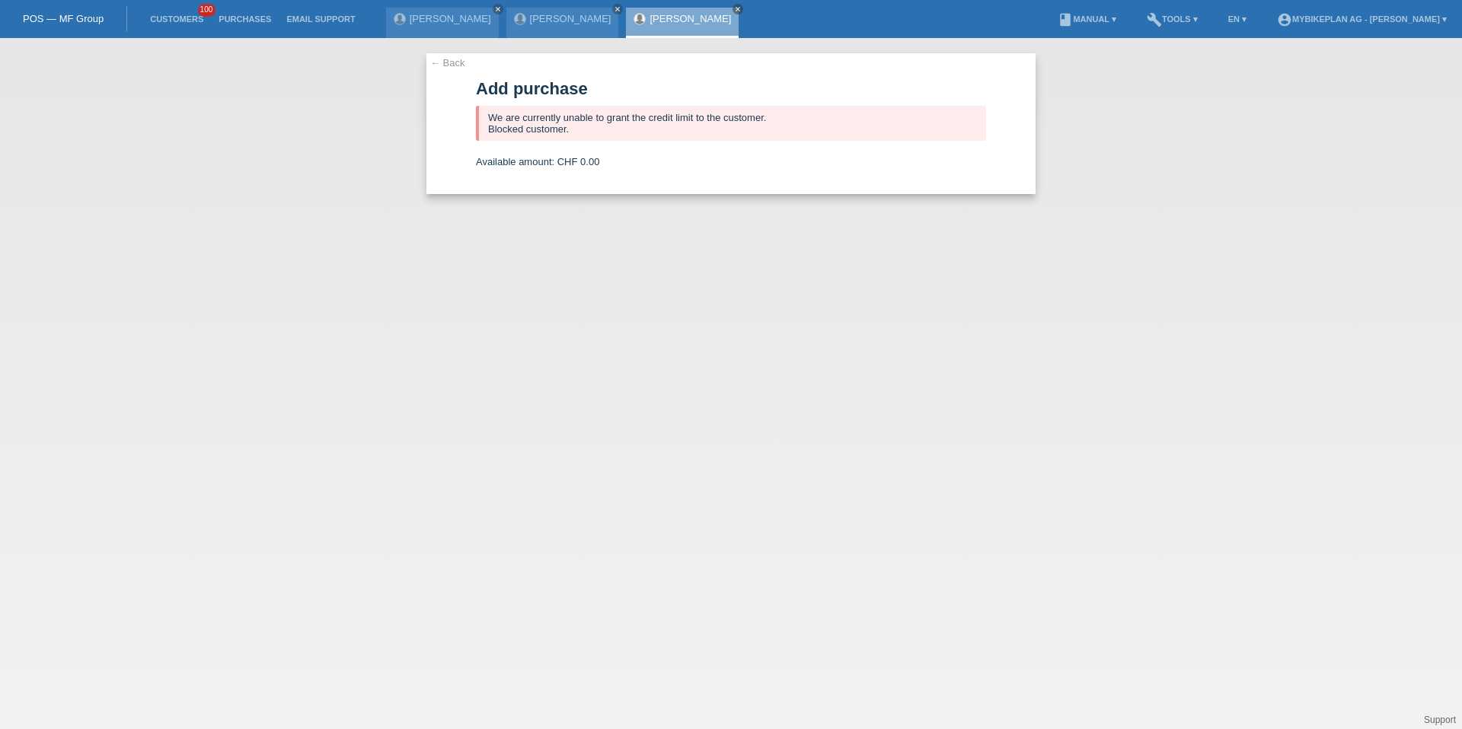
click at [174, 24] on li "Customers 100" at bounding box center [176, 19] width 69 height 39
click at [176, 14] on link "Customers" at bounding box center [176, 18] width 69 height 9
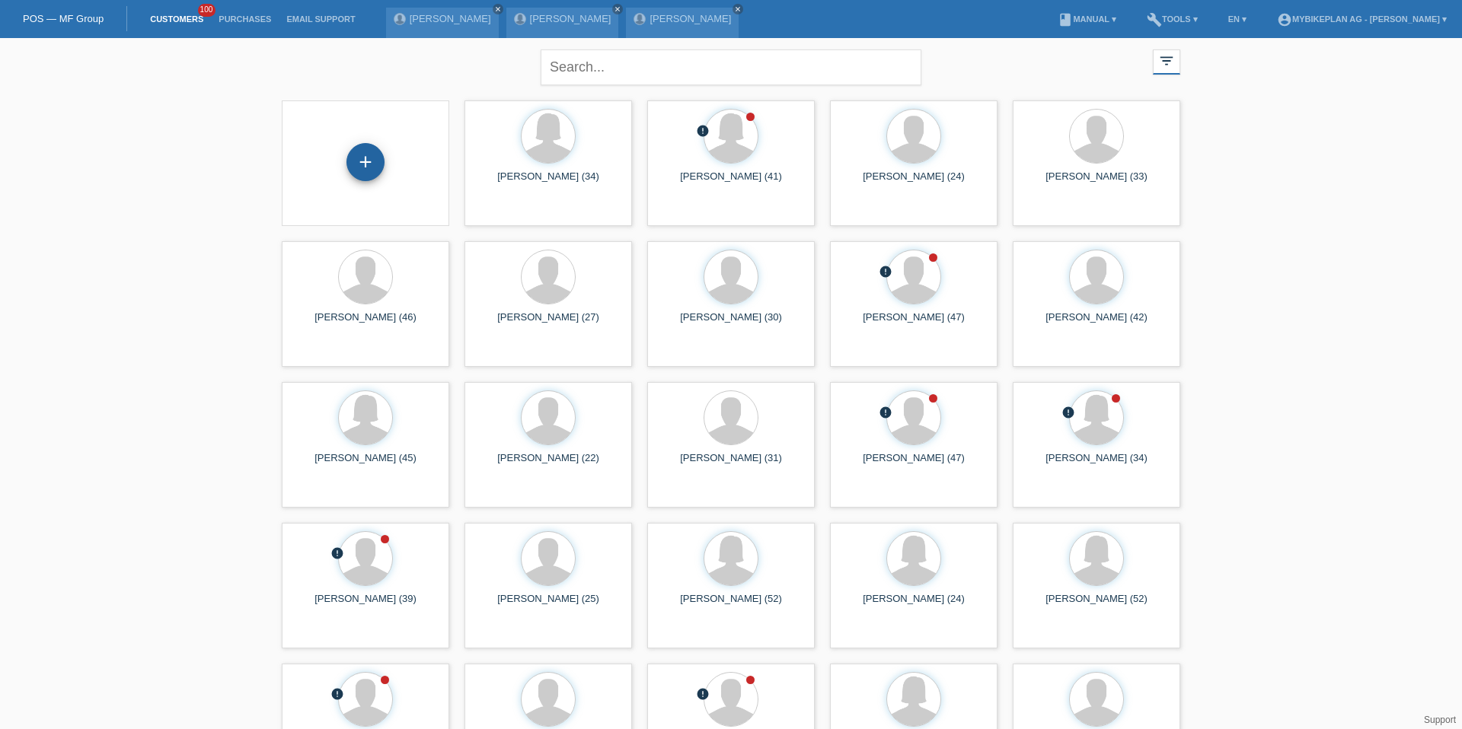
click at [356, 150] on div "+" at bounding box center [365, 162] width 38 height 38
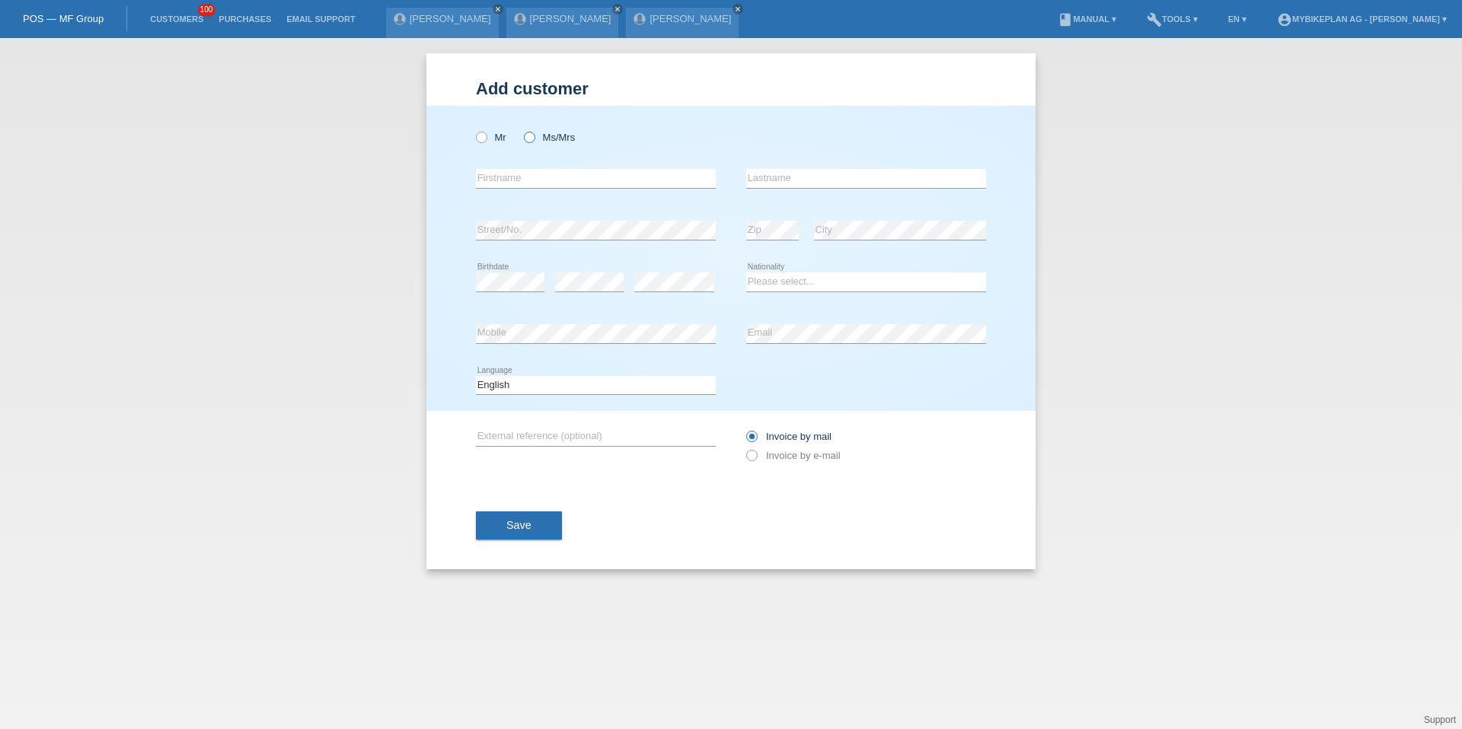
click at [536, 136] on label "Ms/Mrs" at bounding box center [549, 137] width 51 height 11
click at [534, 136] on input "Ms/Mrs" at bounding box center [529, 137] width 10 height 10
radio input "true"
click at [534, 167] on div "error Firstname" at bounding box center [596, 179] width 240 height 52
click at [534, 182] on input "text" at bounding box center [596, 178] width 240 height 19
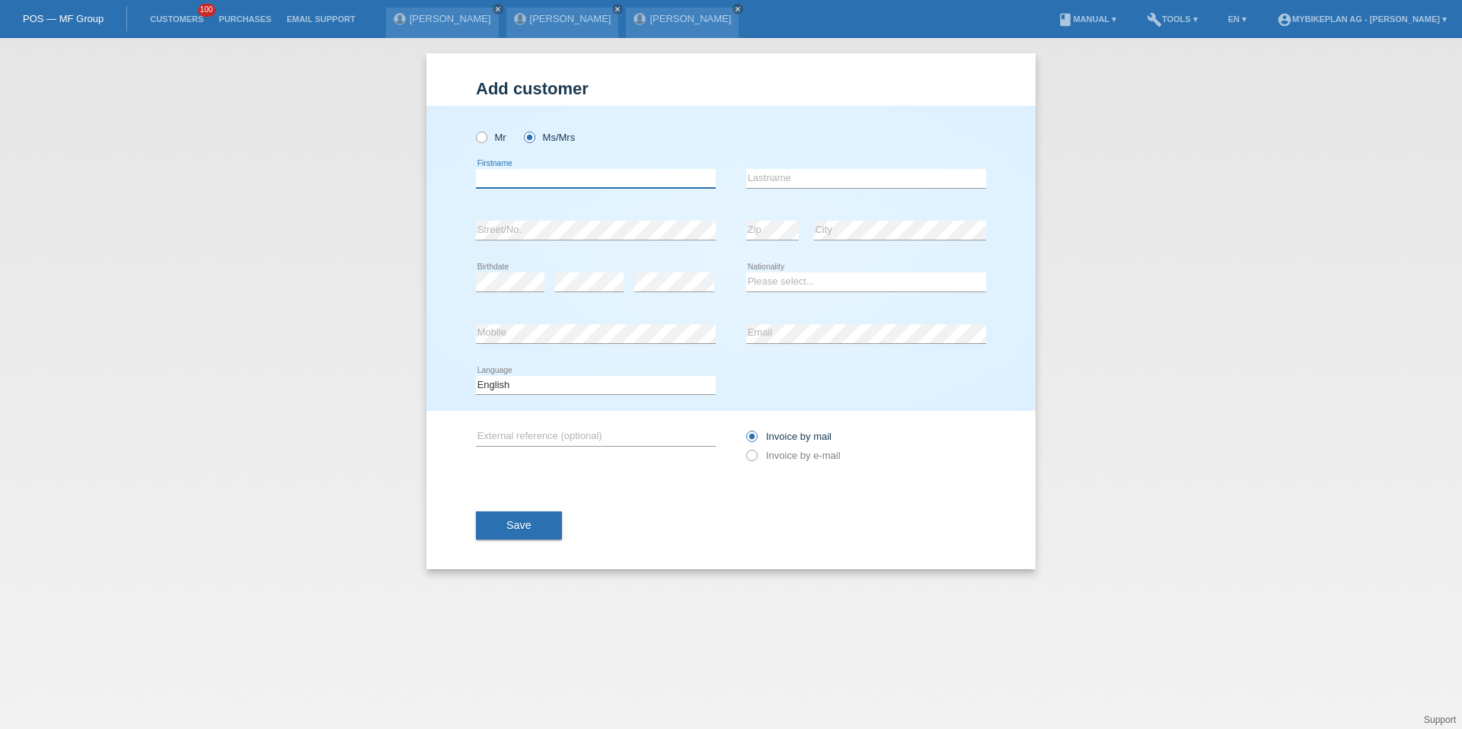
paste input "[PERSON_NAME]"
type input "[PERSON_NAME]"
click at [534, 182] on input "[PERSON_NAME]" at bounding box center [596, 178] width 240 height 19
click at [538, 182] on input "[PERSON_NAME]" at bounding box center [596, 178] width 240 height 19
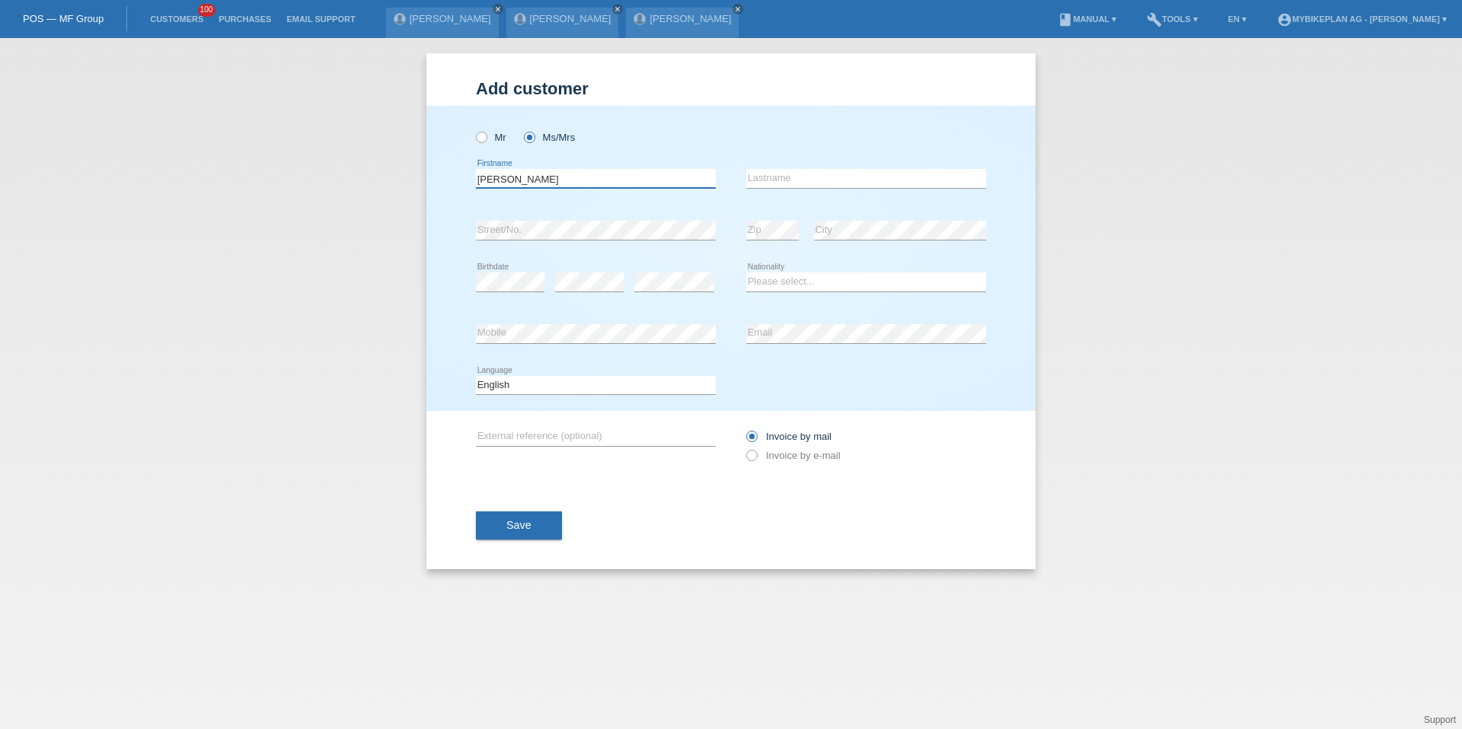
click at [538, 182] on input "[PERSON_NAME]" at bounding box center [596, 178] width 240 height 19
type input "Cornelija"
paste input "Knezevic"
type input "Knezevic"
select select "CH"
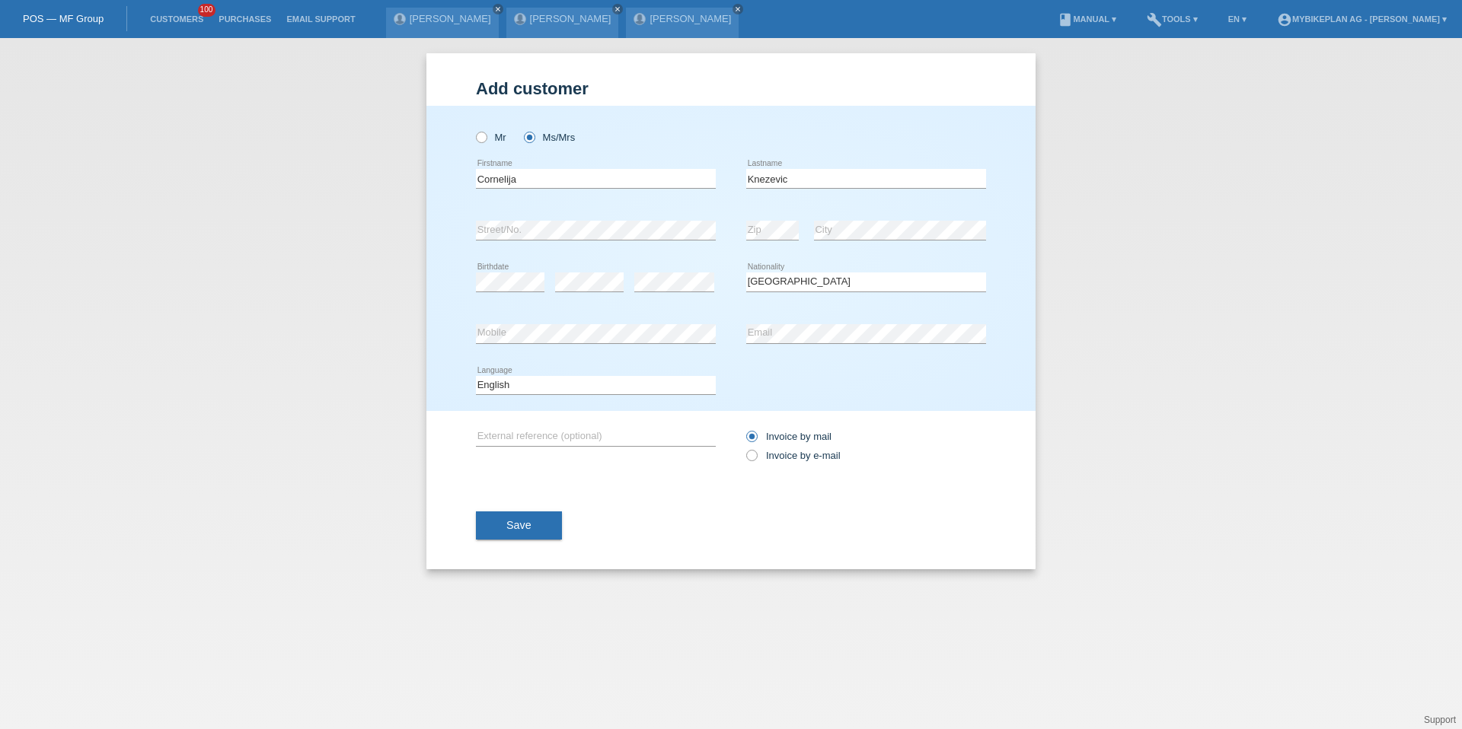
click at [479, 402] on div "Deutsch Français Italiano English error Language" at bounding box center [596, 386] width 240 height 52
click at [493, 388] on select "Deutsch Français Italiano English" at bounding box center [596, 385] width 240 height 18
select select "de"
click at [783, 452] on label "Invoice by e-mail" at bounding box center [793, 455] width 94 height 11
click at [756, 452] on input "Invoice by e-mail" at bounding box center [751, 459] width 10 height 19
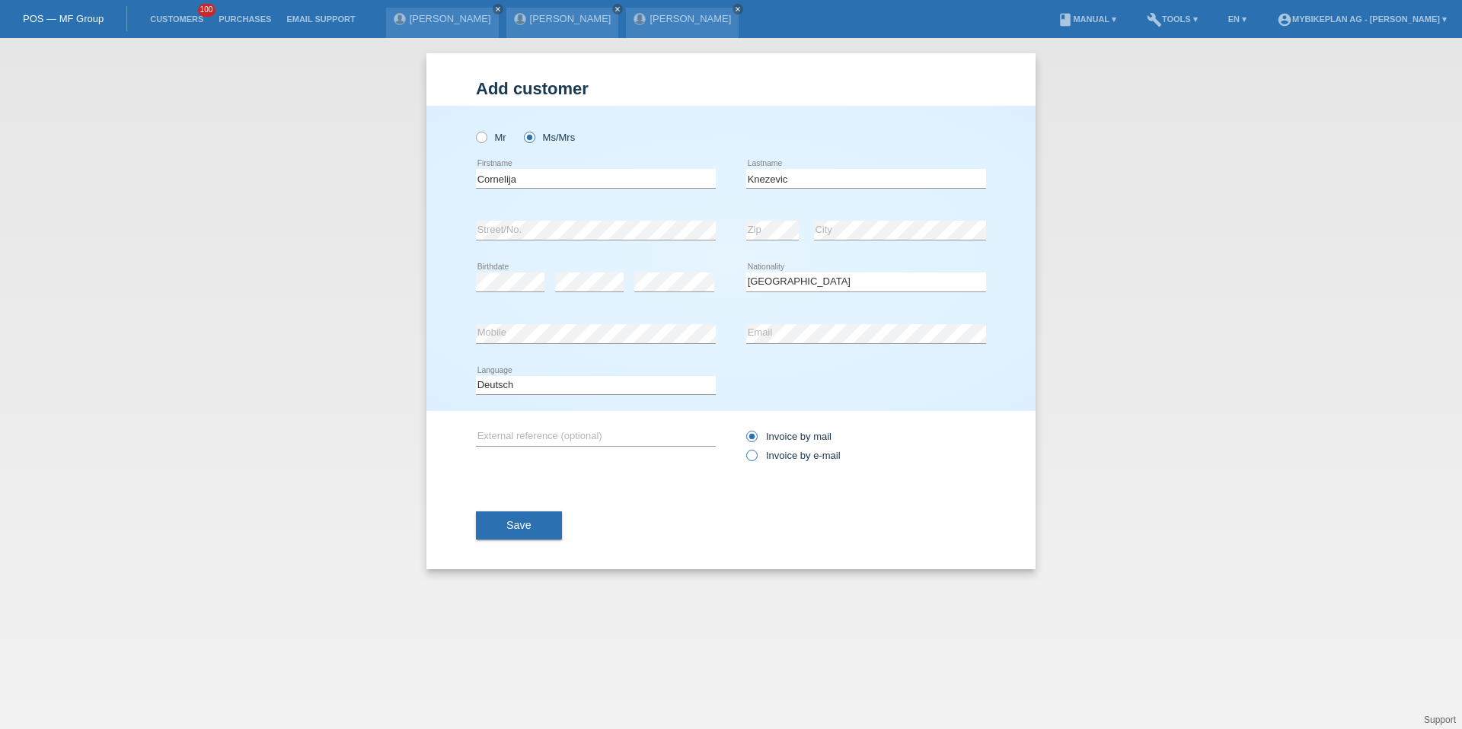
radio input "true"
click at [520, 504] on div "Save" at bounding box center [731, 526] width 510 height 88
click at [520, 509] on div "Save" at bounding box center [731, 526] width 510 height 88
click at [520, 517] on button "Save" at bounding box center [519, 526] width 86 height 29
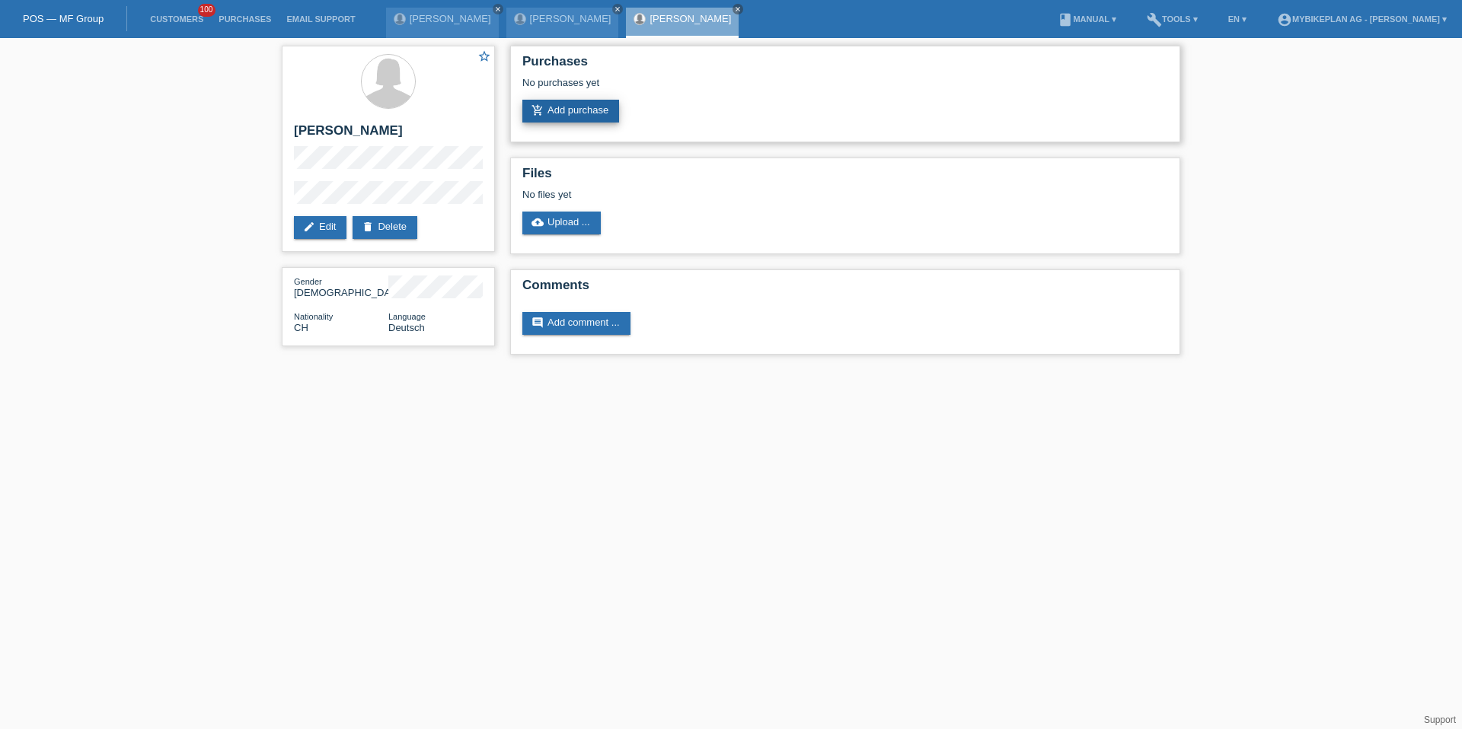
click at [557, 117] on link "add_shopping_cart Add purchase" at bounding box center [570, 111] width 97 height 23
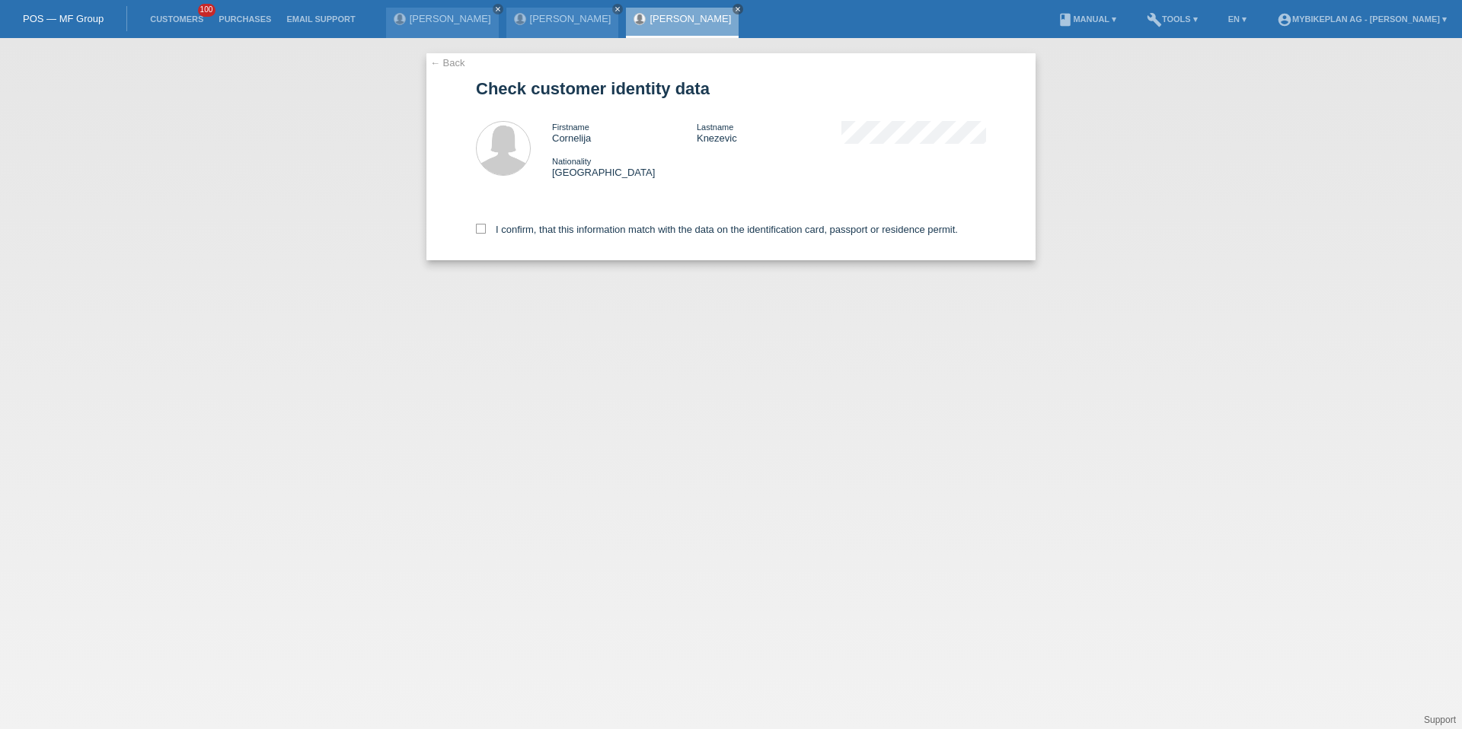
click at [1053, 264] on div "← Back Check customer identity data Firstname Cornelija Lastname [PERSON_NAME] …" at bounding box center [731, 383] width 1462 height 691
click at [745, 252] on div "I confirm, that this information match with the data on the identification card…" at bounding box center [731, 226] width 510 height 67
click at [726, 242] on div "I confirm, that this information match with the data on the identification card…" at bounding box center [731, 226] width 510 height 67
click at [722, 235] on div "I confirm, that this information match with the data on the identification card…" at bounding box center [731, 226] width 510 height 67
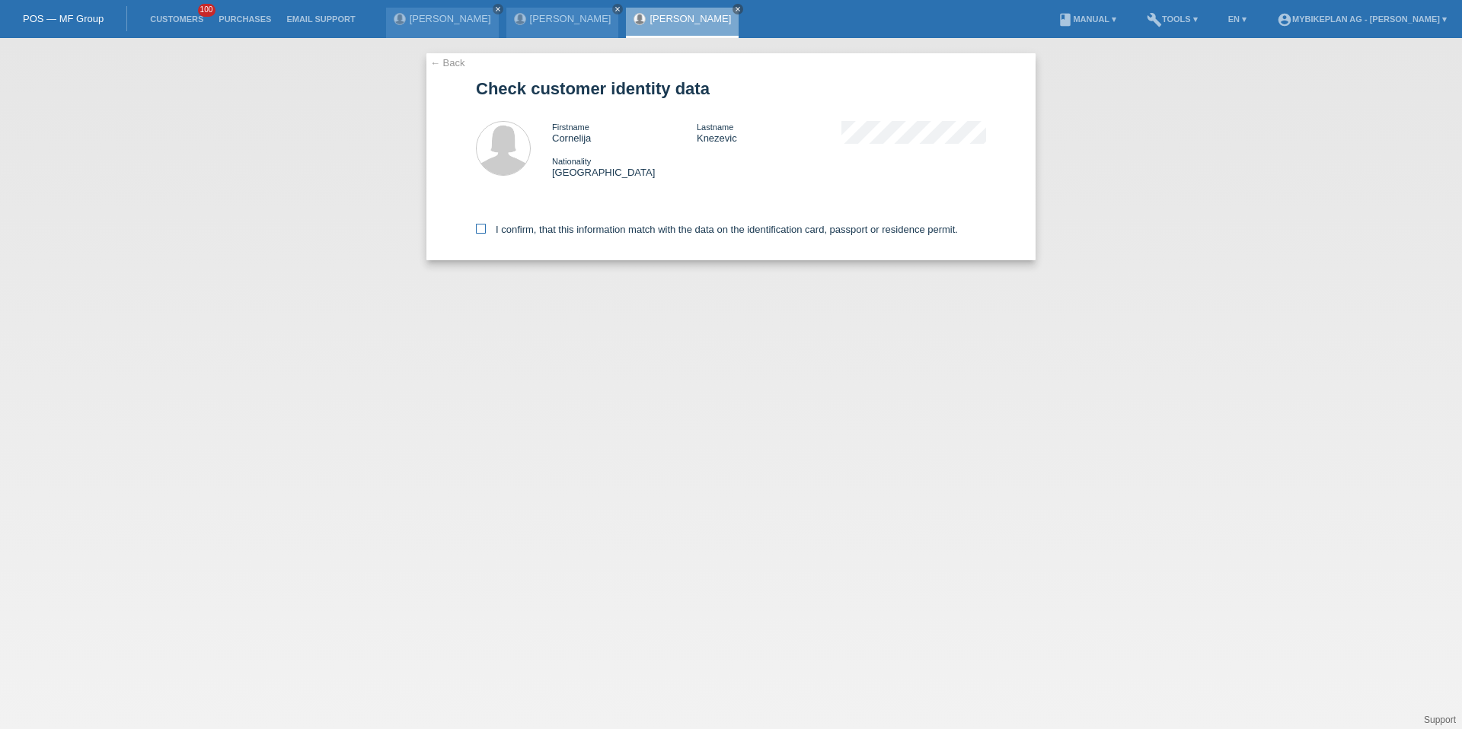
click at [722, 228] on label "I confirm, that this information match with the data on the identification card…" at bounding box center [717, 229] width 482 height 11
click at [486, 228] on input "I confirm, that this information match with the data on the identification card…" at bounding box center [481, 229] width 10 height 10
checkbox input "true"
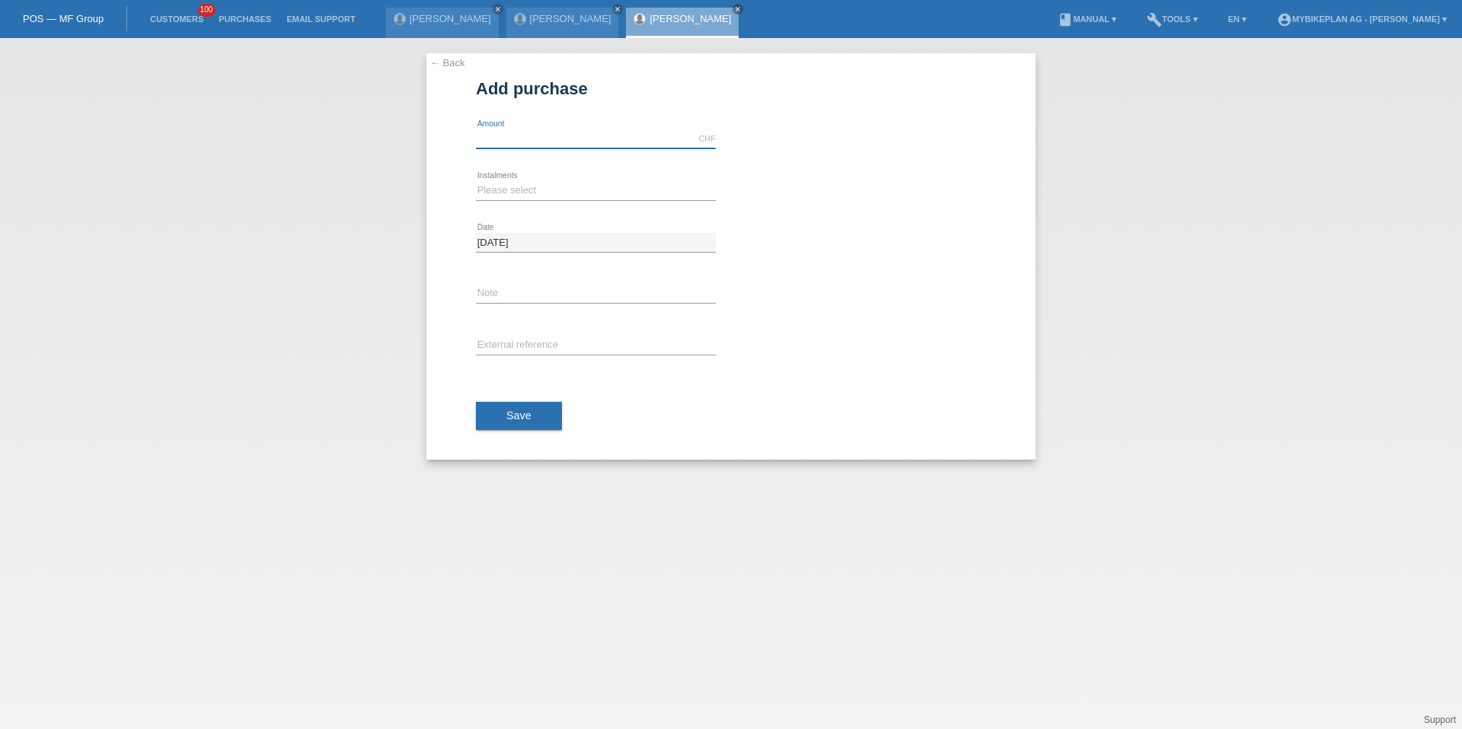
click at [629, 139] on input "text" at bounding box center [596, 138] width 240 height 19
type input "15000.00"
click at [557, 187] on select "Please select 6 instalments 12 instalments 18 instalments 24 instalments 36 ins…" at bounding box center [596, 190] width 240 height 18
select select "488"
click at [515, 413] on span "Save" at bounding box center [518, 416] width 25 height 12
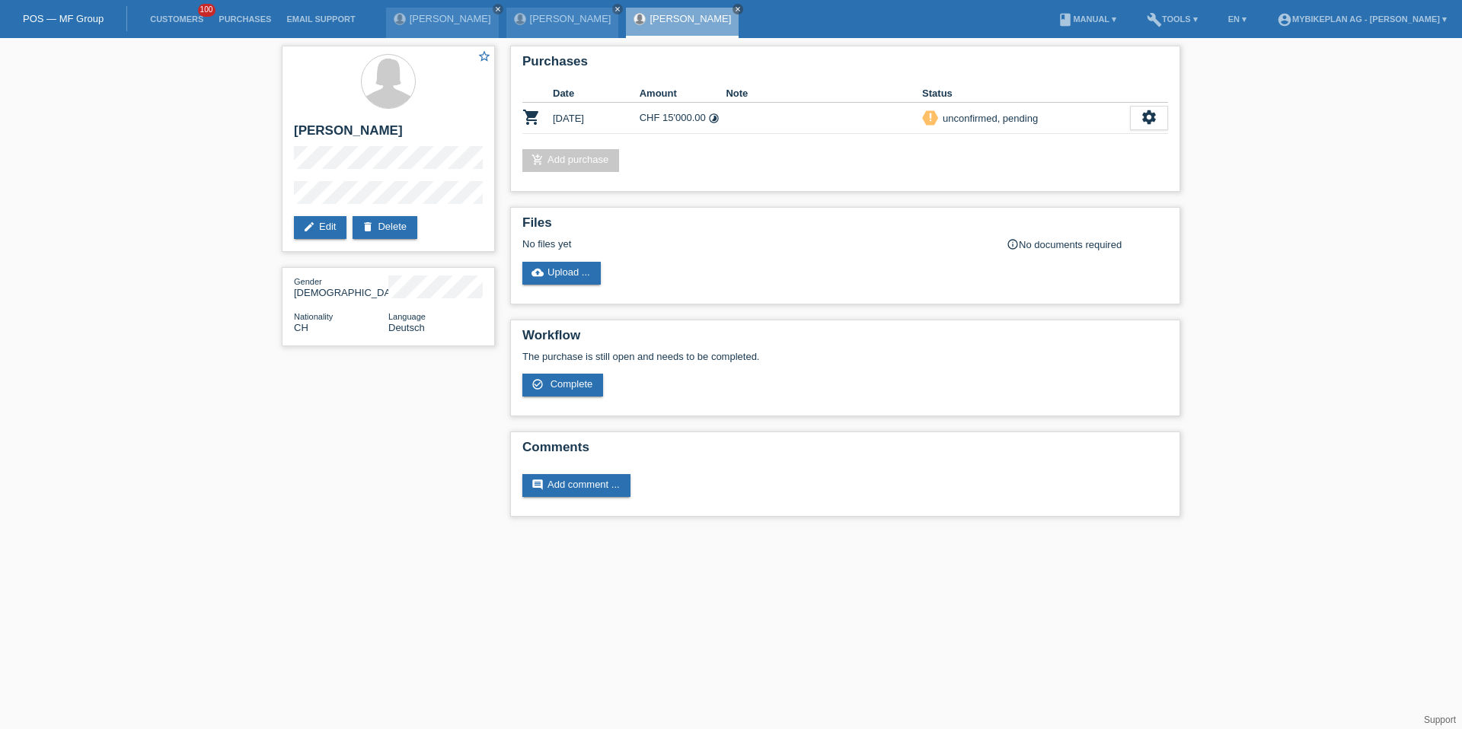
click at [203, 29] on li "Customers 100" at bounding box center [176, 19] width 69 height 39
click at [187, 27] on li "Customers 100" at bounding box center [176, 19] width 69 height 39
click at [182, 21] on link "Customers" at bounding box center [176, 18] width 69 height 9
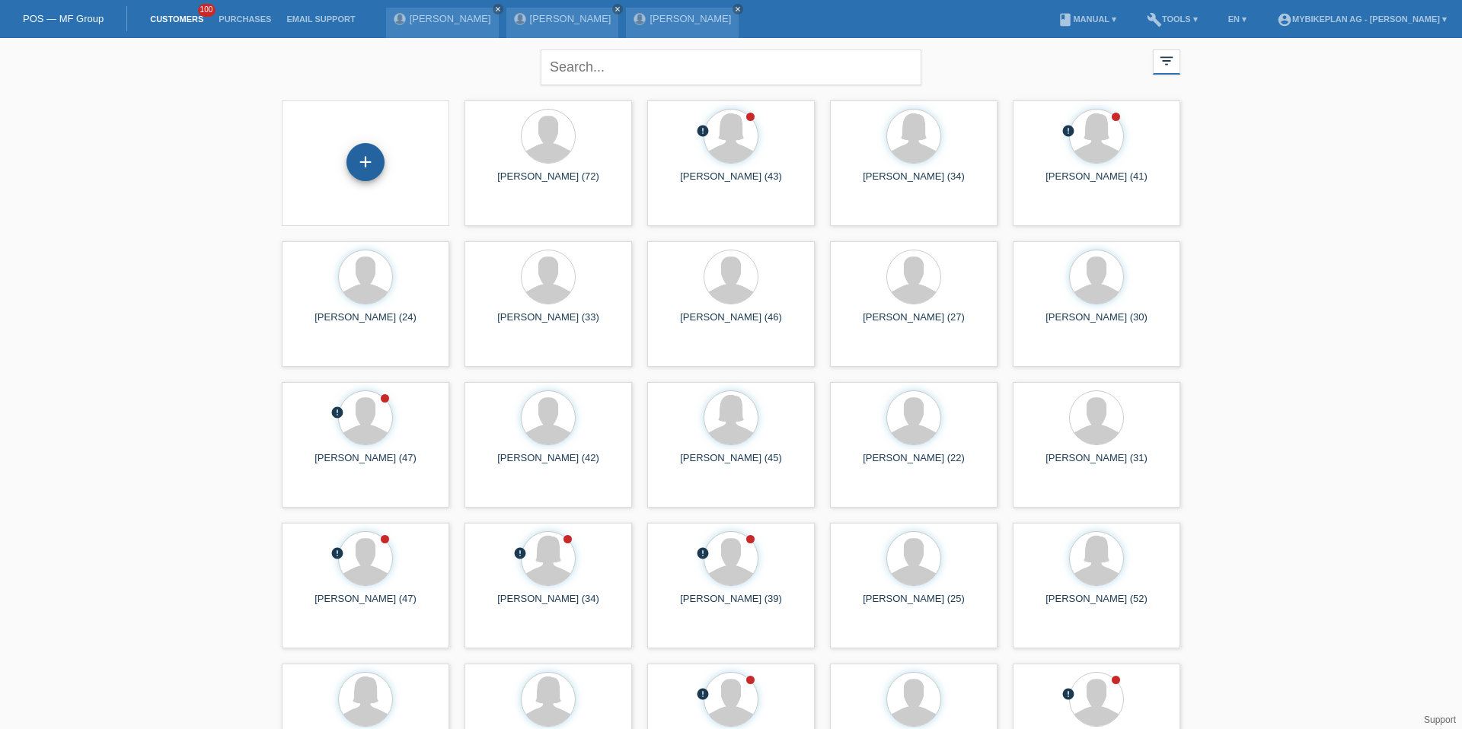
click at [356, 146] on div "+" at bounding box center [365, 162] width 38 height 38
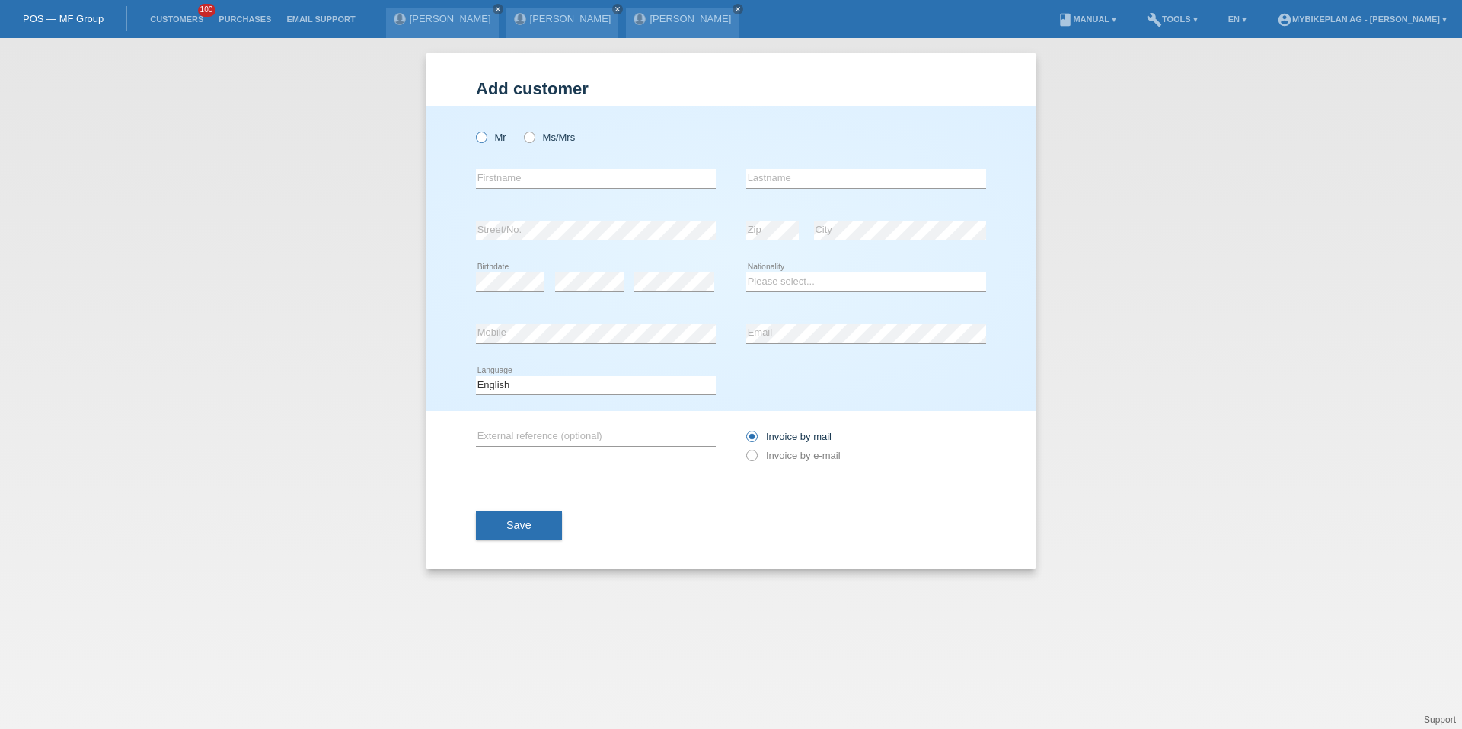
click at [490, 138] on label "Mr" at bounding box center [491, 137] width 30 height 11
click at [486, 138] on input "Mr" at bounding box center [481, 137] width 10 height 10
radio input "true"
click at [495, 173] on input "text" at bounding box center [596, 178] width 240 height 19
type input "[PERSON_NAME]"
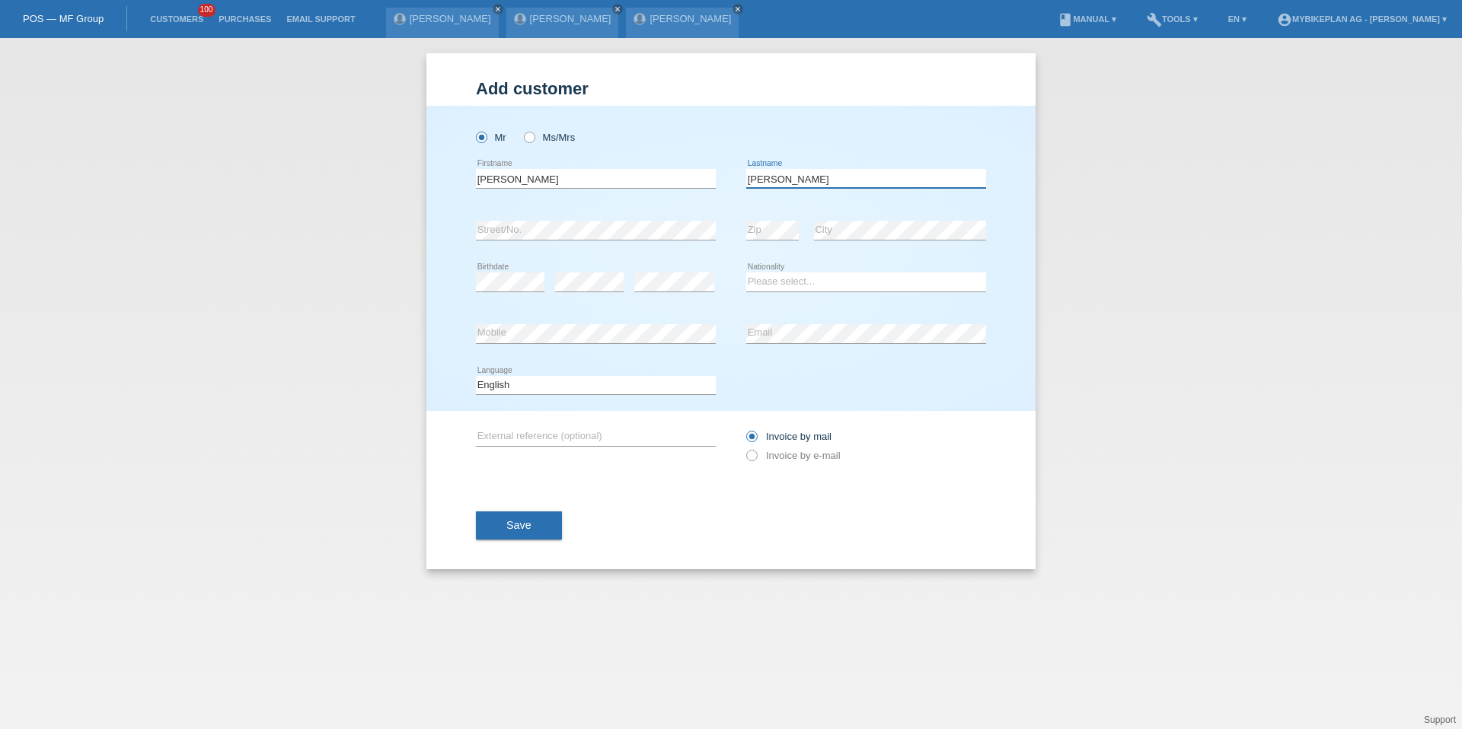
type input "[PERSON_NAME]"
select select "CH"
click at [520, 384] on select "Deutsch Français Italiano English" at bounding box center [596, 385] width 240 height 18
select select "de"
click at [793, 456] on label "Invoice by e-mail" at bounding box center [793, 455] width 94 height 11
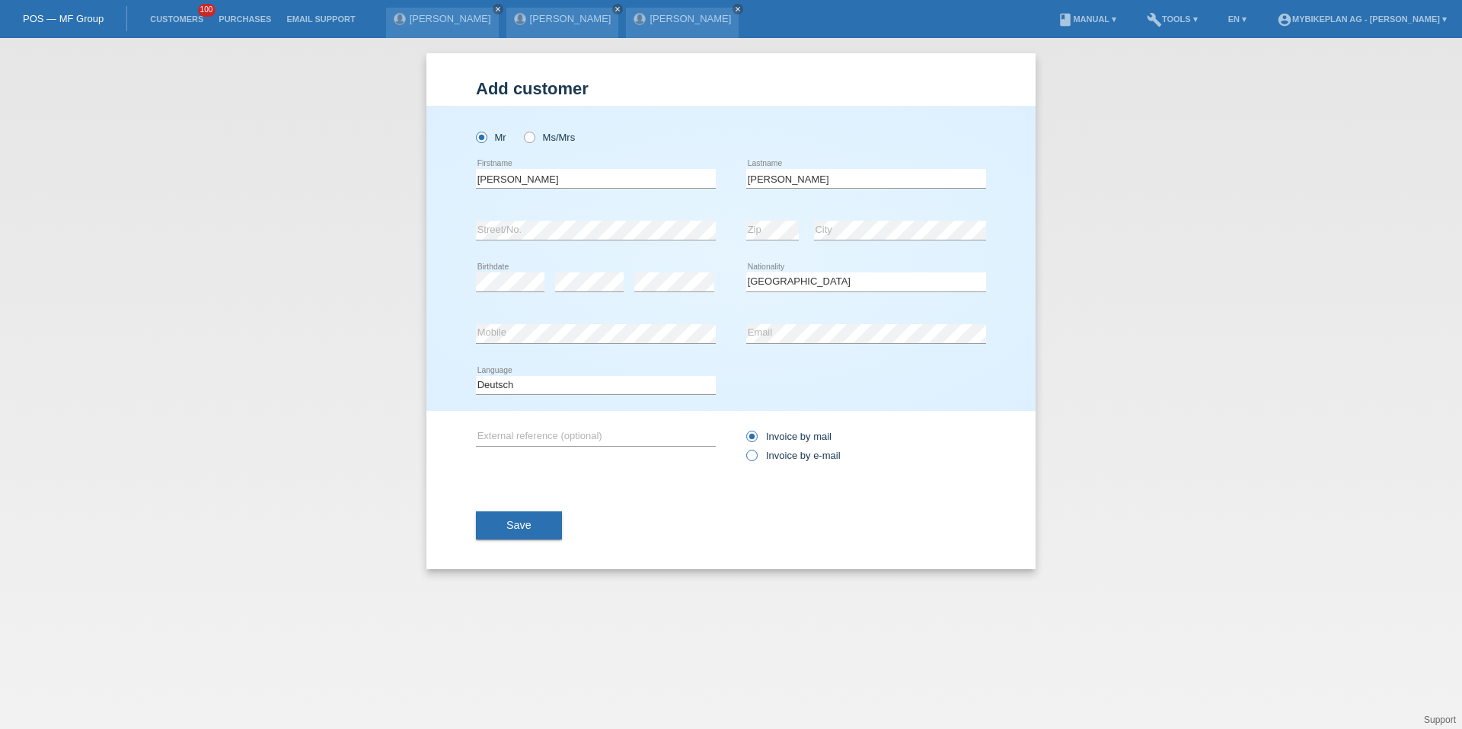
click at [756, 456] on input "Invoice by e-mail" at bounding box center [751, 459] width 10 height 19
radio input "true"
click at [534, 522] on button "Save" at bounding box center [519, 526] width 86 height 29
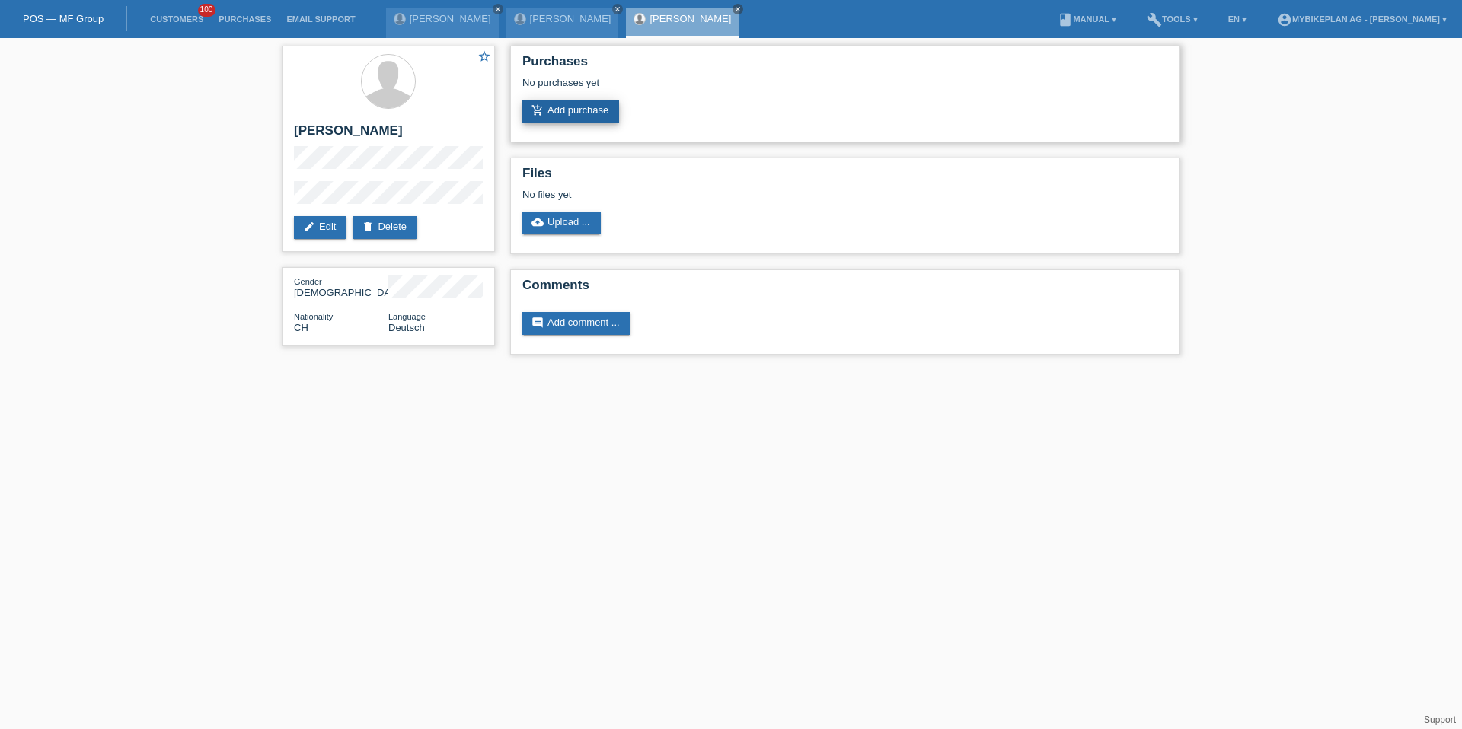
click at [561, 106] on link "add_shopping_cart Add purchase" at bounding box center [570, 111] width 97 height 23
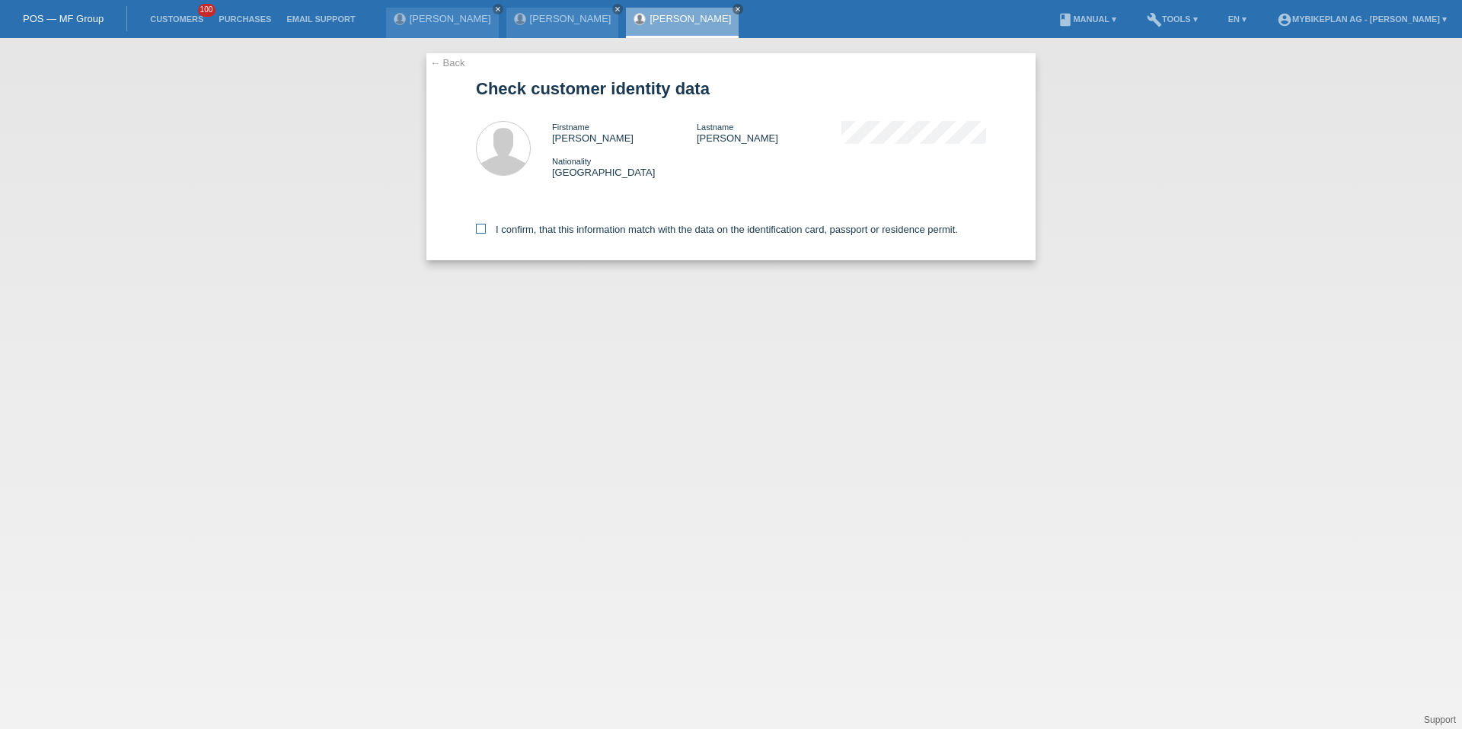
click at [537, 230] on label "I confirm, that this information match with the data on the identification card…" at bounding box center [717, 229] width 482 height 11
click at [486, 230] on input "I confirm, that this information match with the data on the identification card…" at bounding box center [481, 229] width 10 height 10
checkbox input "true"
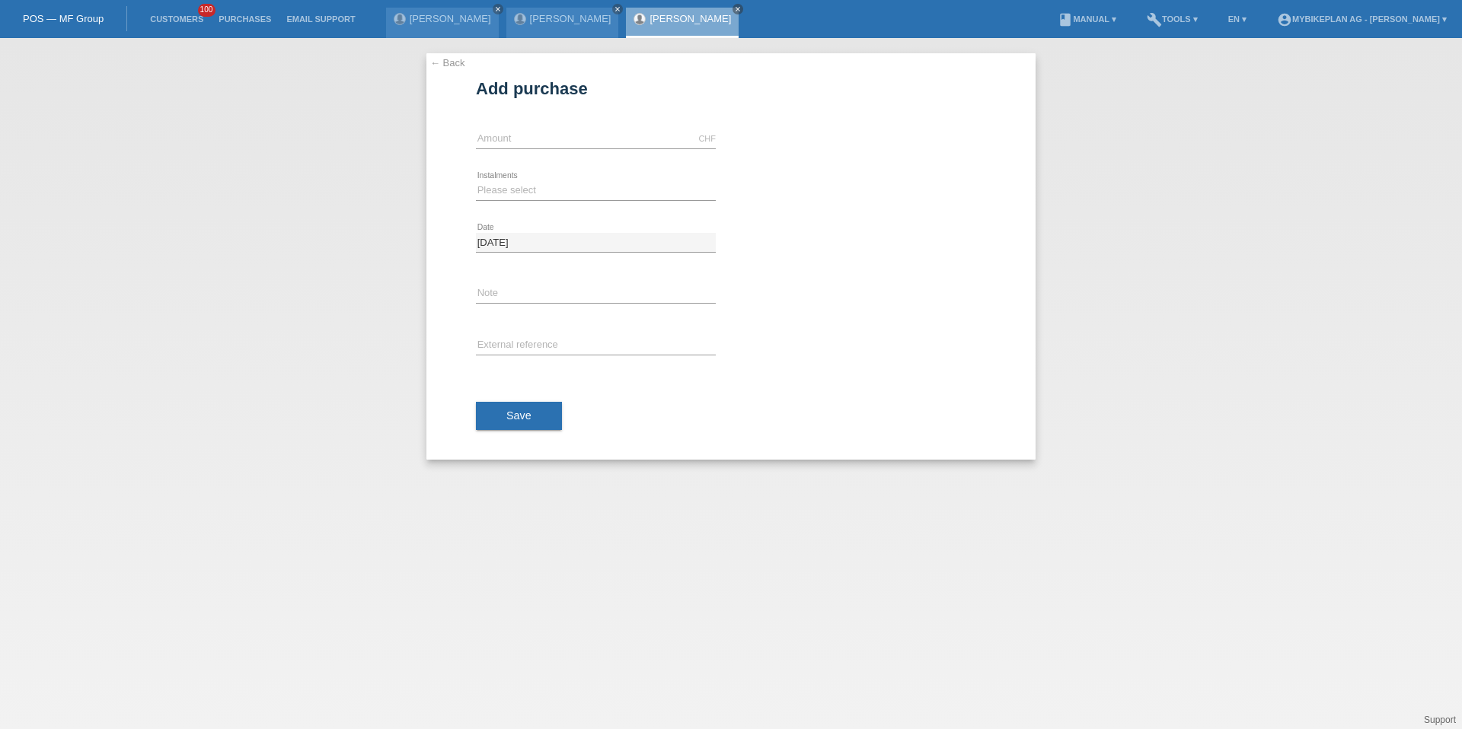
click at [505, 128] on div "CHF error Amount" at bounding box center [596, 139] width 240 height 52
click at [505, 134] on input "text" at bounding box center [596, 138] width 240 height 19
type input "F"
type input "a"
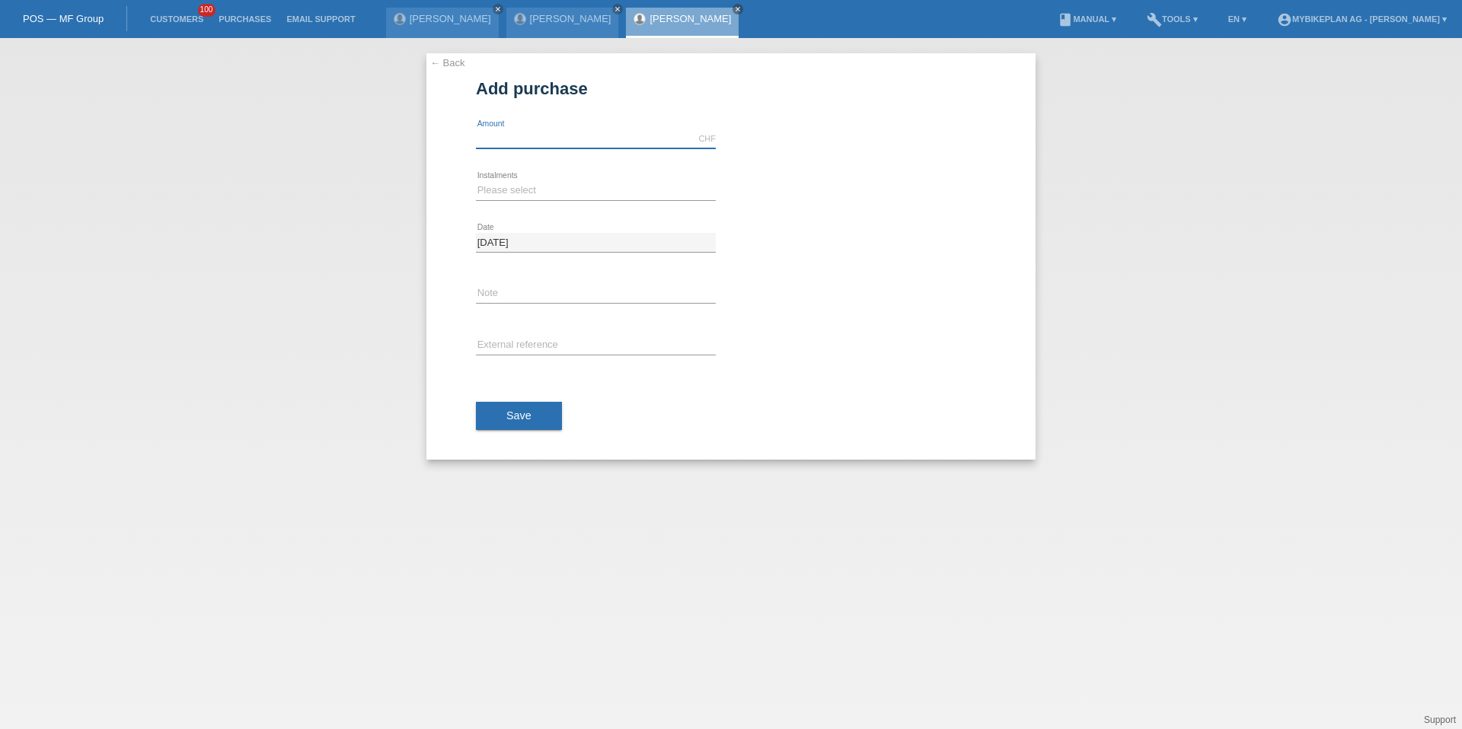
type input "b"
type input "ia"
type input "15000.00"
click at [496, 187] on select "Please select 6 instalments 12 instalments 18 instalments 24 instalments 36 ins…" at bounding box center [596, 190] width 240 height 18
click at [517, 187] on select "Please select 6 instalments 12 instalments 18 instalments 24 instalments 36 ins…" at bounding box center [596, 190] width 240 height 18
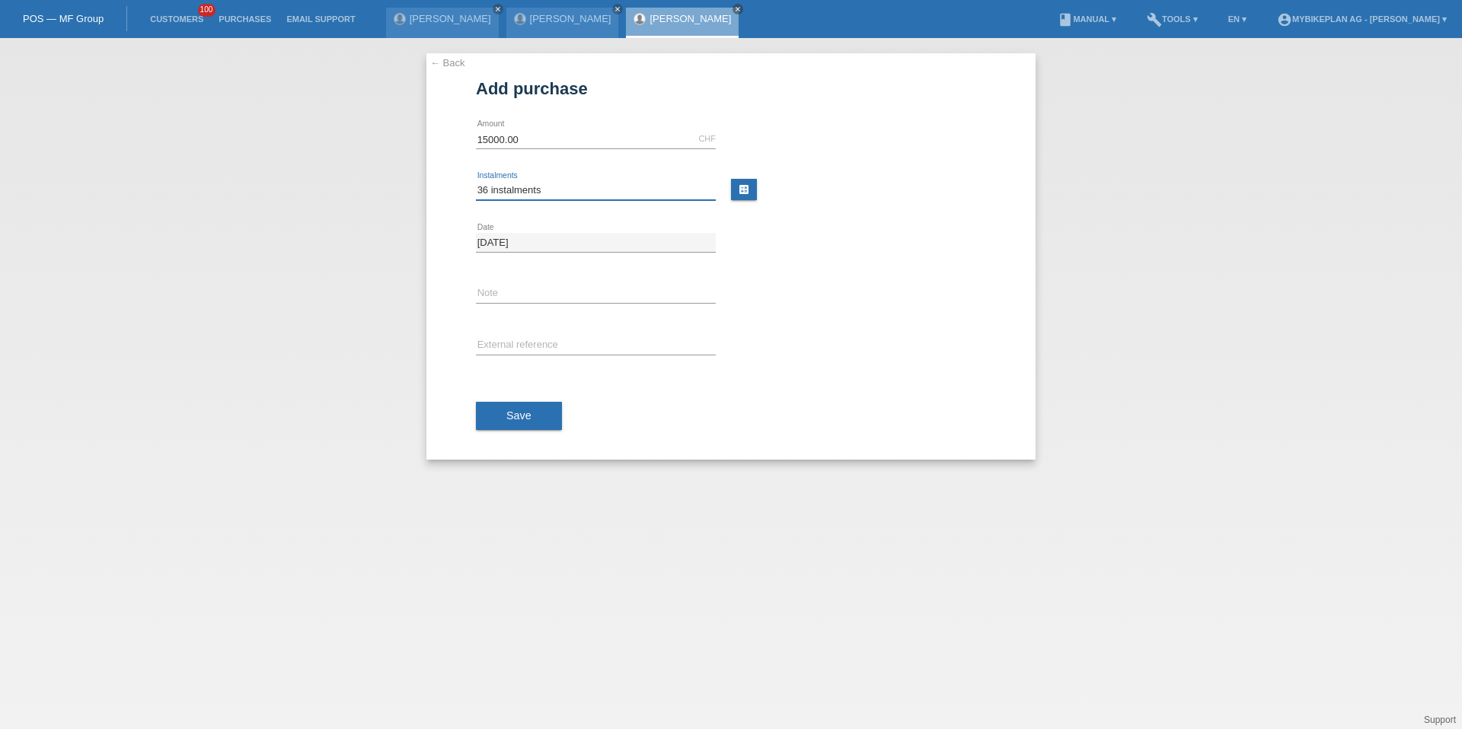
select select "488"
click at [502, 408] on button "Save" at bounding box center [519, 416] width 86 height 29
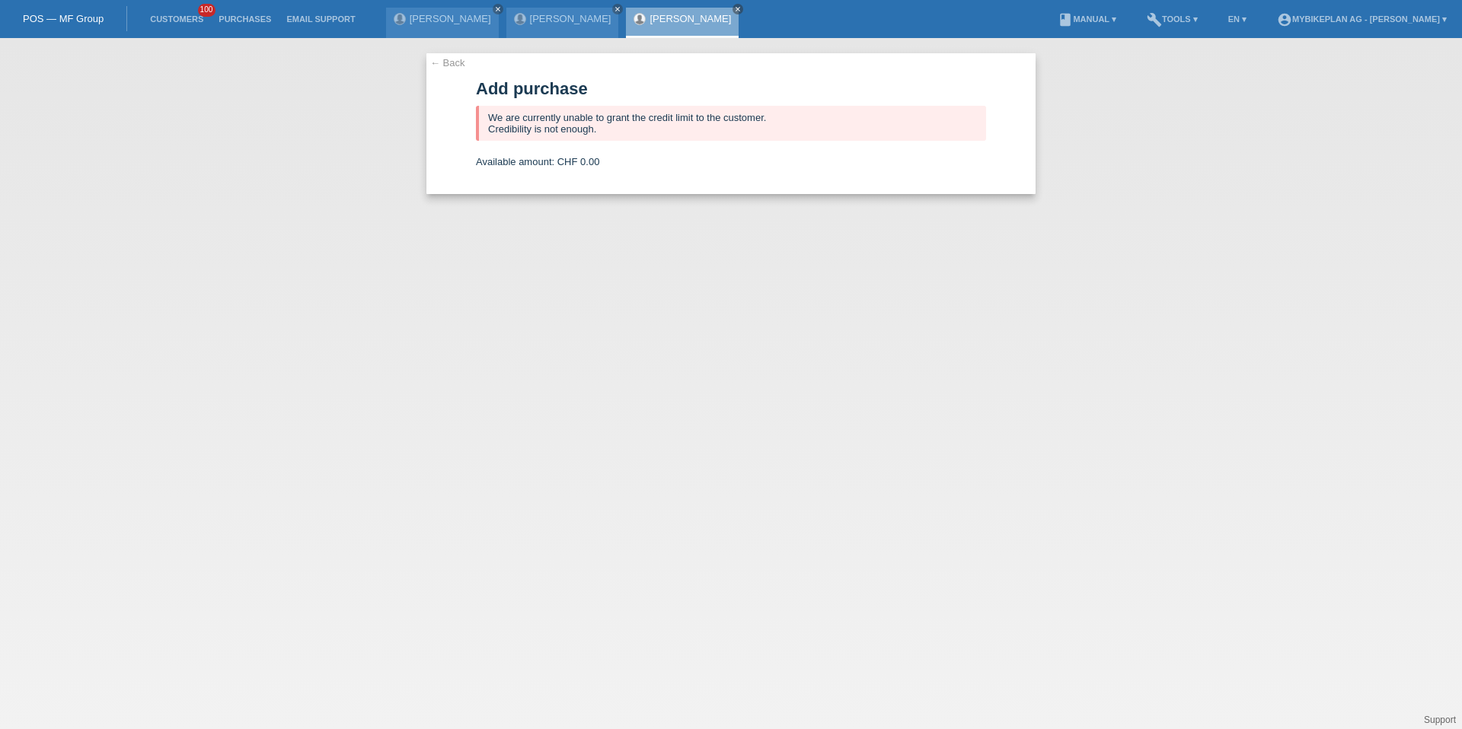
click at [196, 26] on li "Customers 100" at bounding box center [176, 19] width 69 height 39
click at [182, 21] on link "Customers" at bounding box center [176, 18] width 69 height 9
click at [173, 14] on link "Customers" at bounding box center [176, 18] width 69 height 9
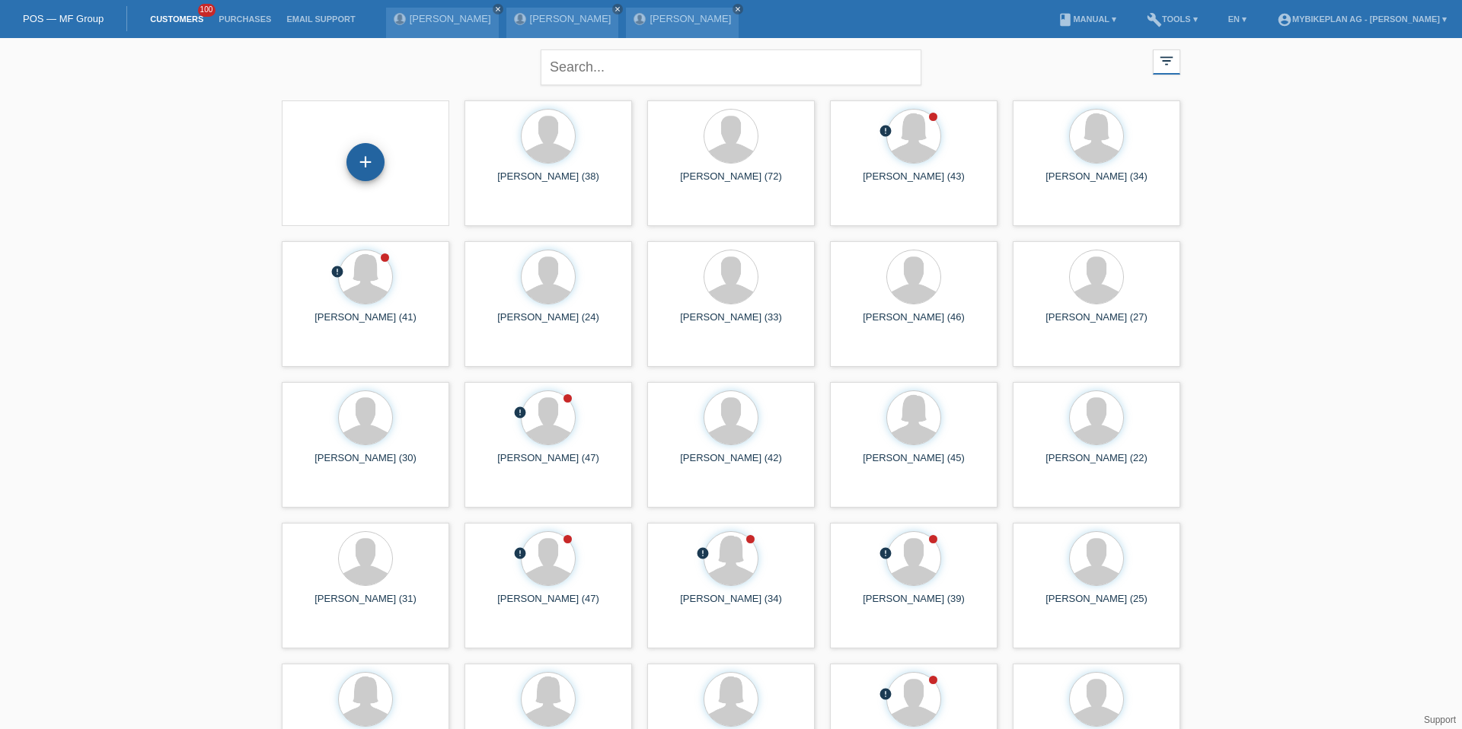
click at [359, 161] on div "+" at bounding box center [365, 162] width 38 height 38
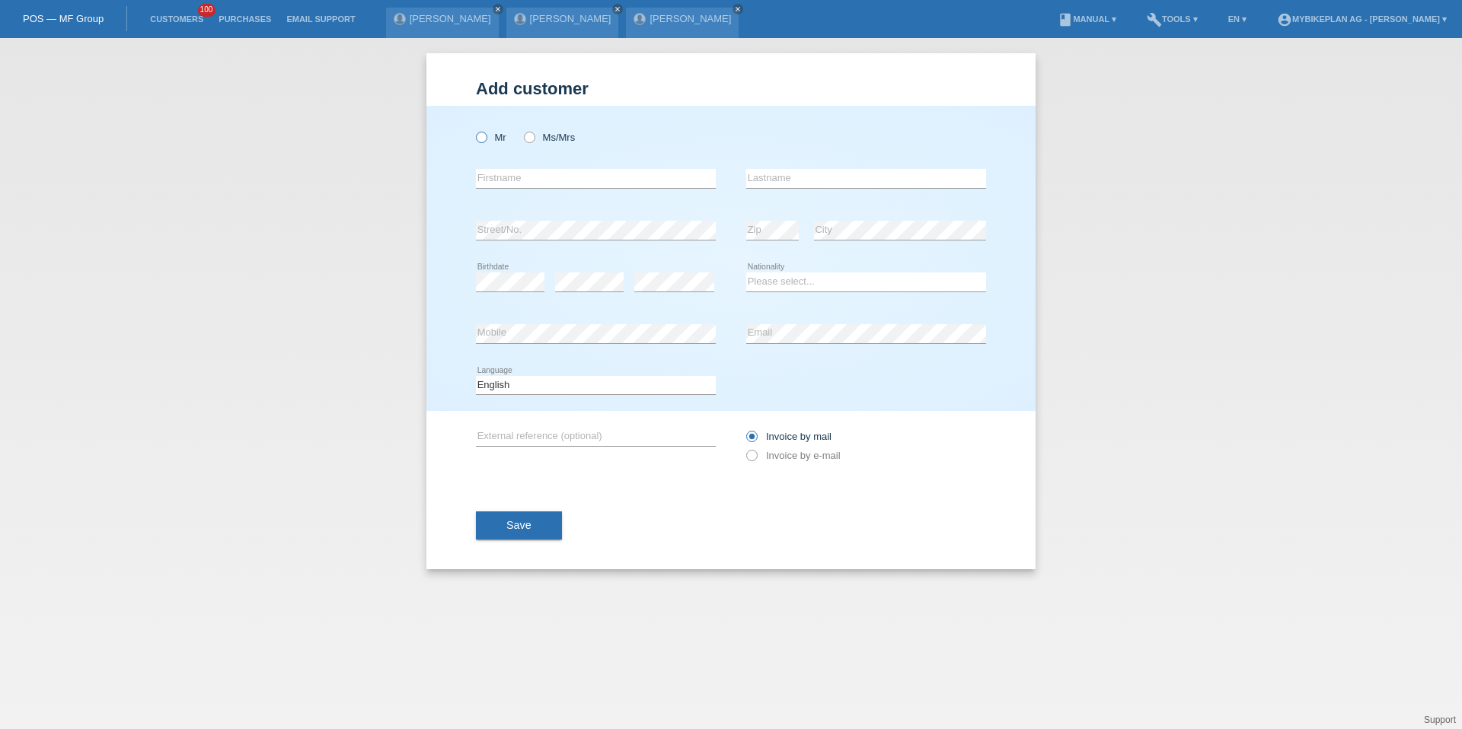
click at [486, 140] on label "Mr" at bounding box center [491, 137] width 30 height 11
click at [486, 140] on input "Mr" at bounding box center [481, 137] width 10 height 10
radio input "true"
click at [506, 174] on input "text" at bounding box center [596, 178] width 240 height 19
paste input "[PERSON_NAME] [PERSON_NAME]"
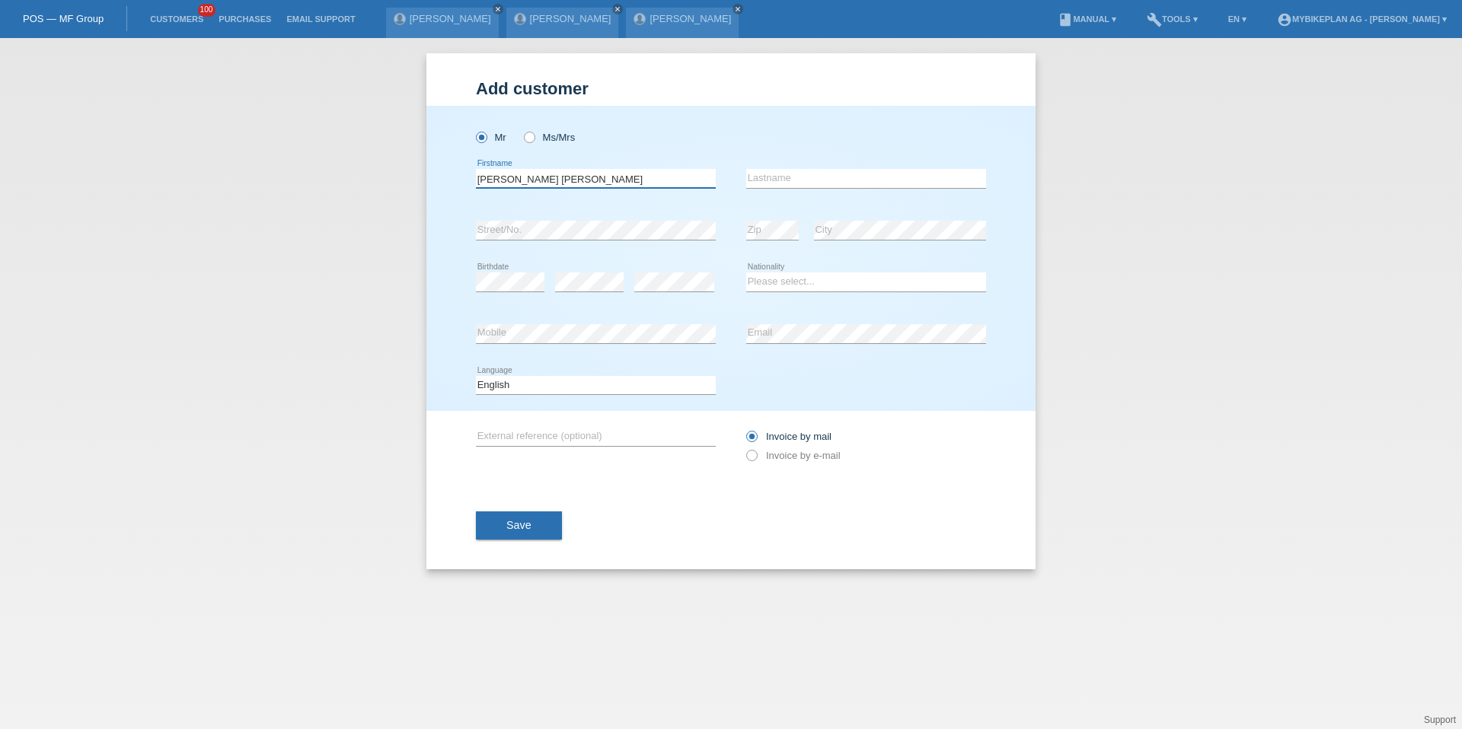
drag, startPoint x: 534, startPoint y: 180, endPoint x: 651, endPoint y: 180, distance: 117.2
click at [651, 180] on input "[PERSON_NAME] [PERSON_NAME]" at bounding box center [596, 178] width 240 height 19
type input "Jean Carlos"
paste input "Toscano Fuentes"
type input "Toscano Fuentes"
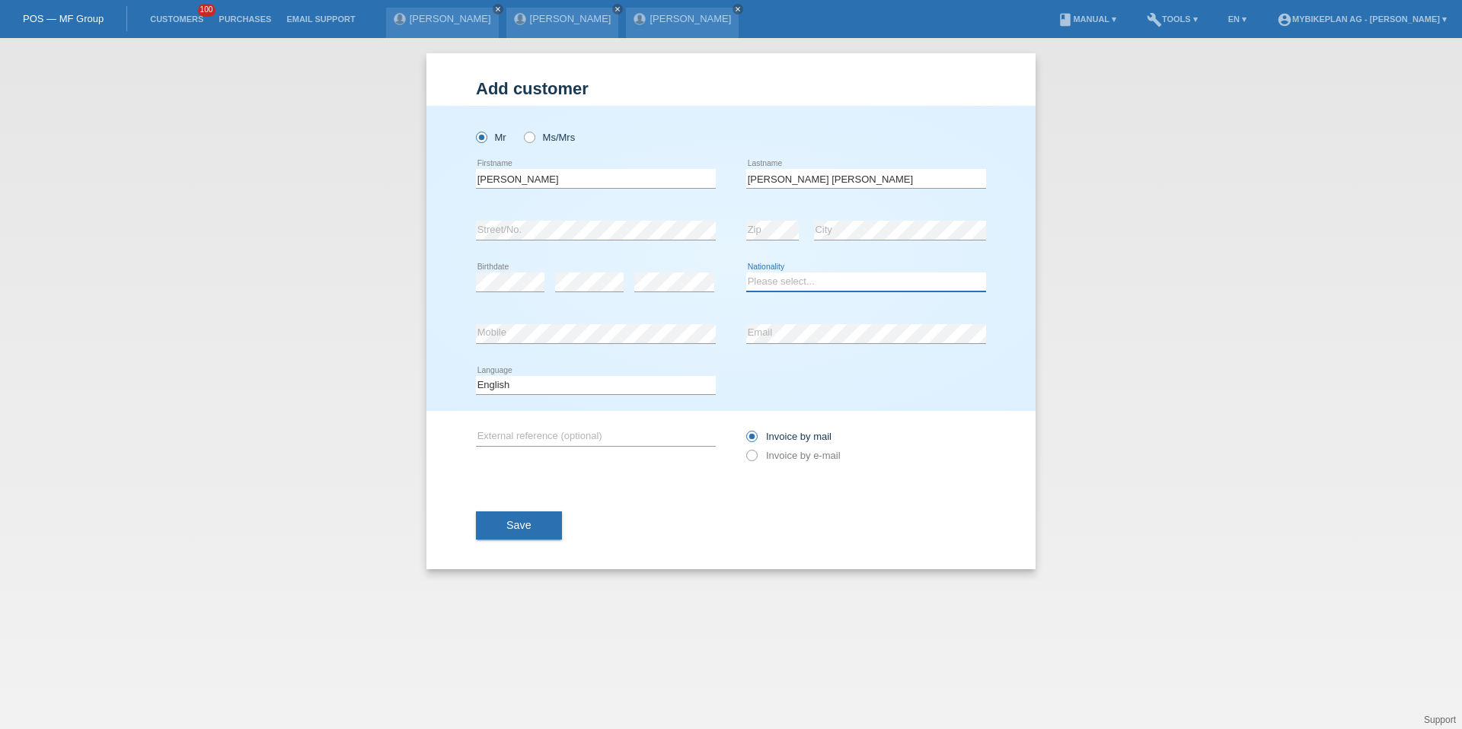
select select "CH"
click at [502, 376] on select "Deutsch Français Italiano English" at bounding box center [596, 385] width 240 height 18
select select "de"
click at [777, 468] on div "Invoice by mail Invoice by e-mail" at bounding box center [866, 446] width 240 height 70
click at [780, 455] on label "Invoice by e-mail" at bounding box center [793, 455] width 94 height 11
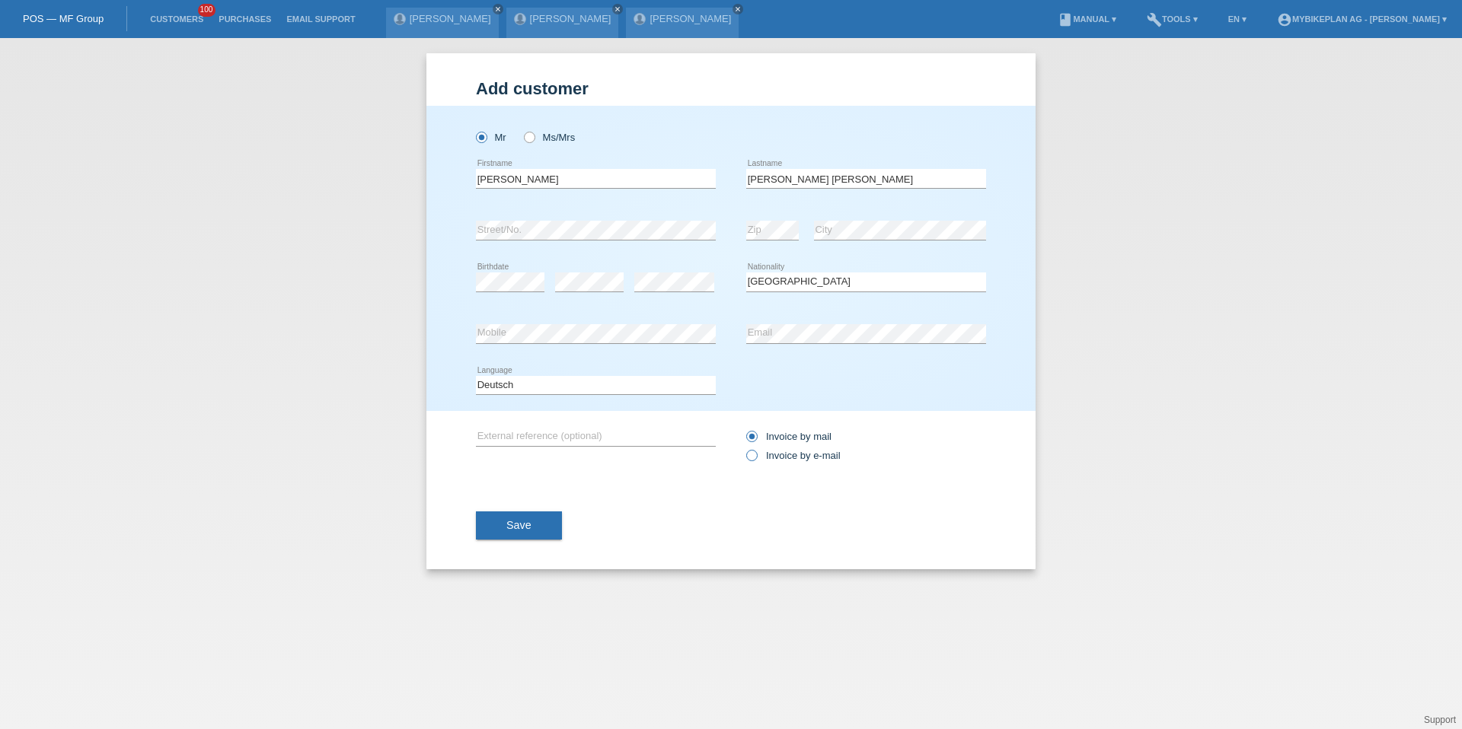
click at [756, 455] on input "Invoice by e-mail" at bounding box center [751, 459] width 10 height 19
radio input "true"
click at [502, 523] on button "Save" at bounding box center [519, 526] width 86 height 29
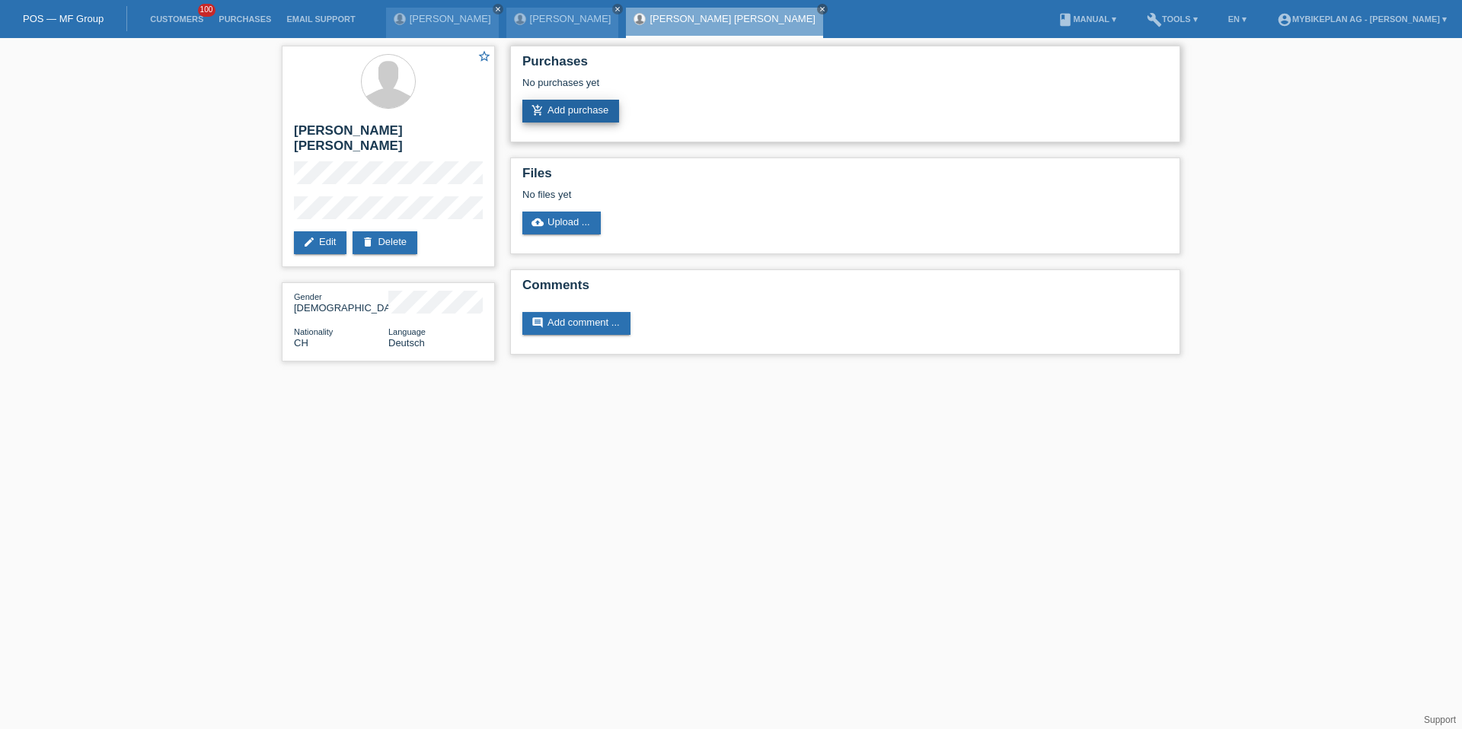
click at [548, 119] on link "add_shopping_cart Add purchase" at bounding box center [570, 111] width 97 height 23
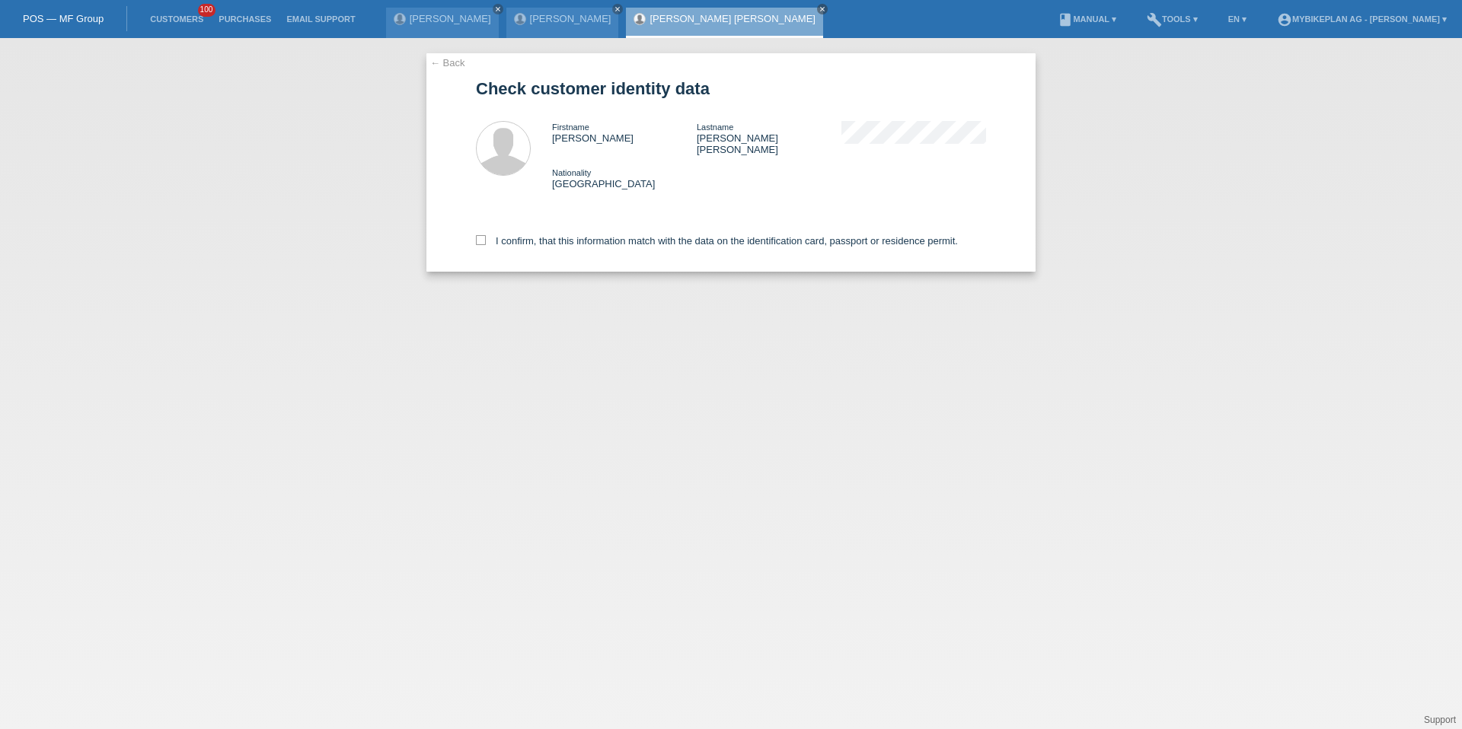
click at [556, 244] on div "I confirm, that this information match with the data on the identification card…" at bounding box center [731, 238] width 510 height 67
click at [556, 235] on label "I confirm, that this information match with the data on the identification card…" at bounding box center [717, 240] width 482 height 11
click at [486, 235] on input "I confirm, that this information match with the data on the identification card…" at bounding box center [481, 240] width 10 height 10
checkbox input "true"
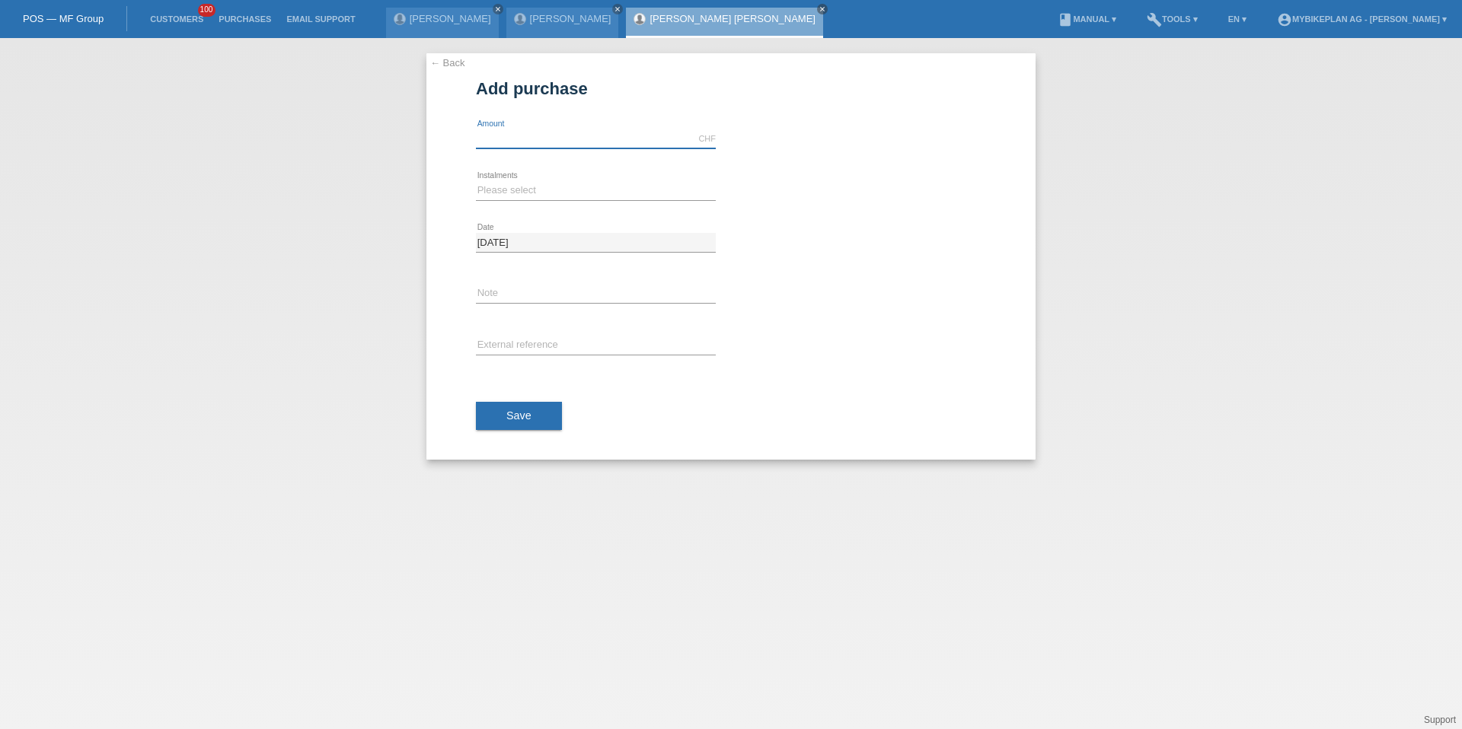
click at [528, 138] on input "text" at bounding box center [596, 138] width 240 height 19
type input "15000.00"
click at [498, 195] on select "Please select 6 instalments 12 instalments 18 instalments 24 instalments 36 ins…" at bounding box center [596, 190] width 240 height 18
select select "488"
click at [512, 429] on button "Save" at bounding box center [519, 416] width 86 height 29
